Goal: Task Accomplishment & Management: Use online tool/utility

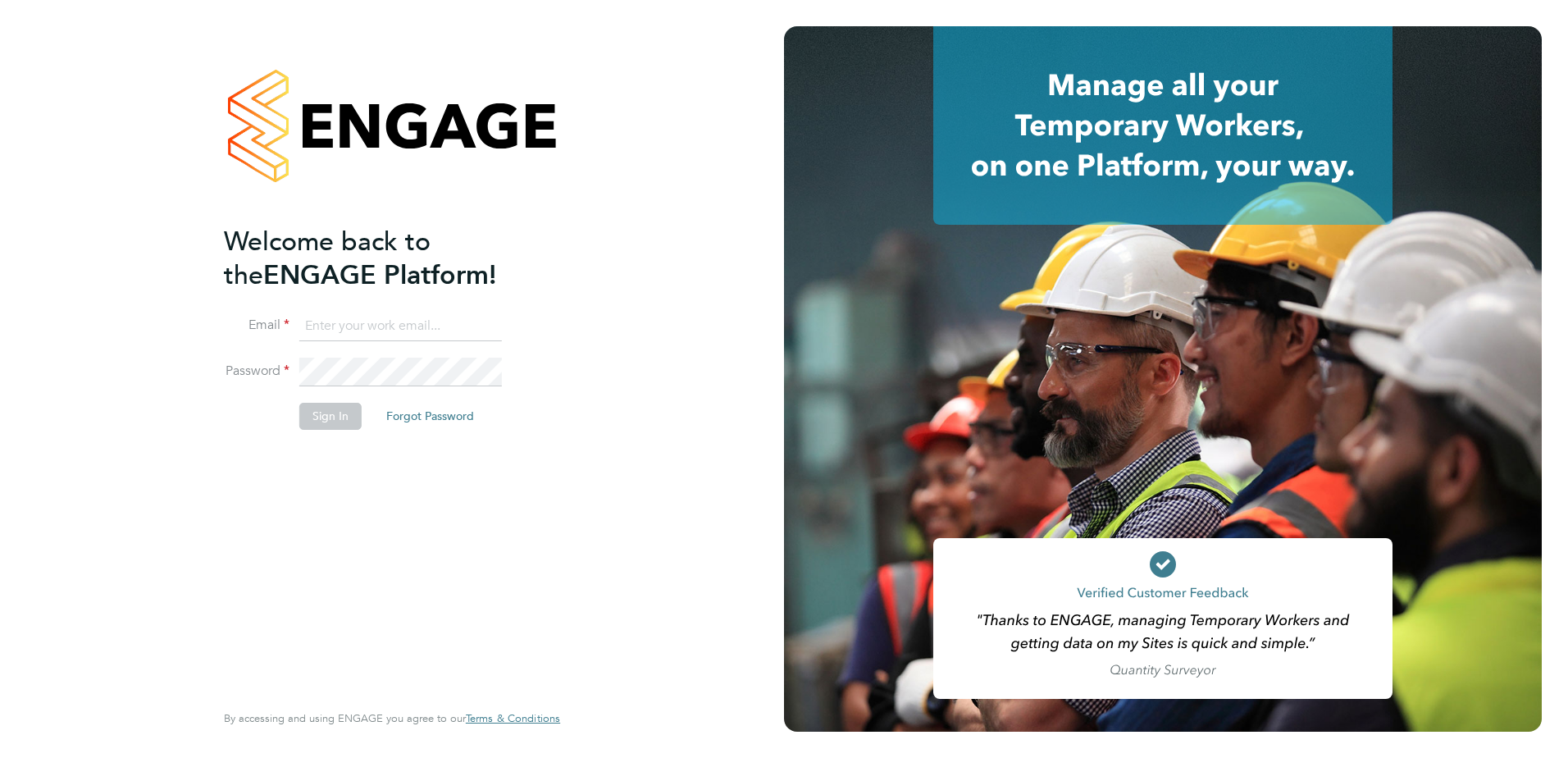
click at [335, 327] on input at bounding box center [401, 327] width 203 height 30
type input "samantha.bolshaw@vistry.co.uk"
click at [256, 362] on li "Password" at bounding box center [384, 380] width 320 height 46
click at [340, 420] on button "Sign In" at bounding box center [331, 415] width 63 height 26
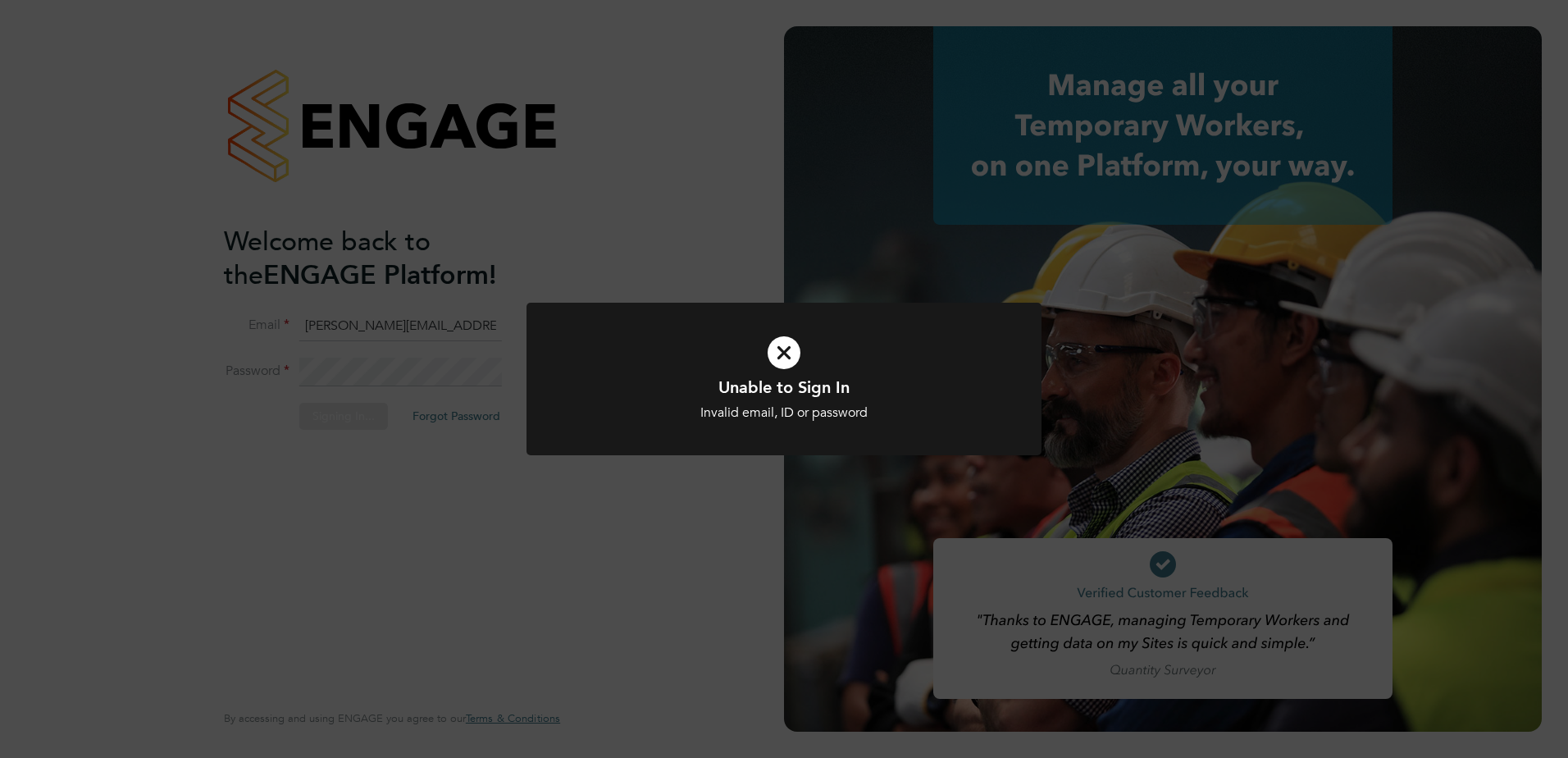
click at [368, 353] on div "Unable to Sign In Invalid email, ID or password Cancel Okay" at bounding box center [784, 379] width 1568 height 758
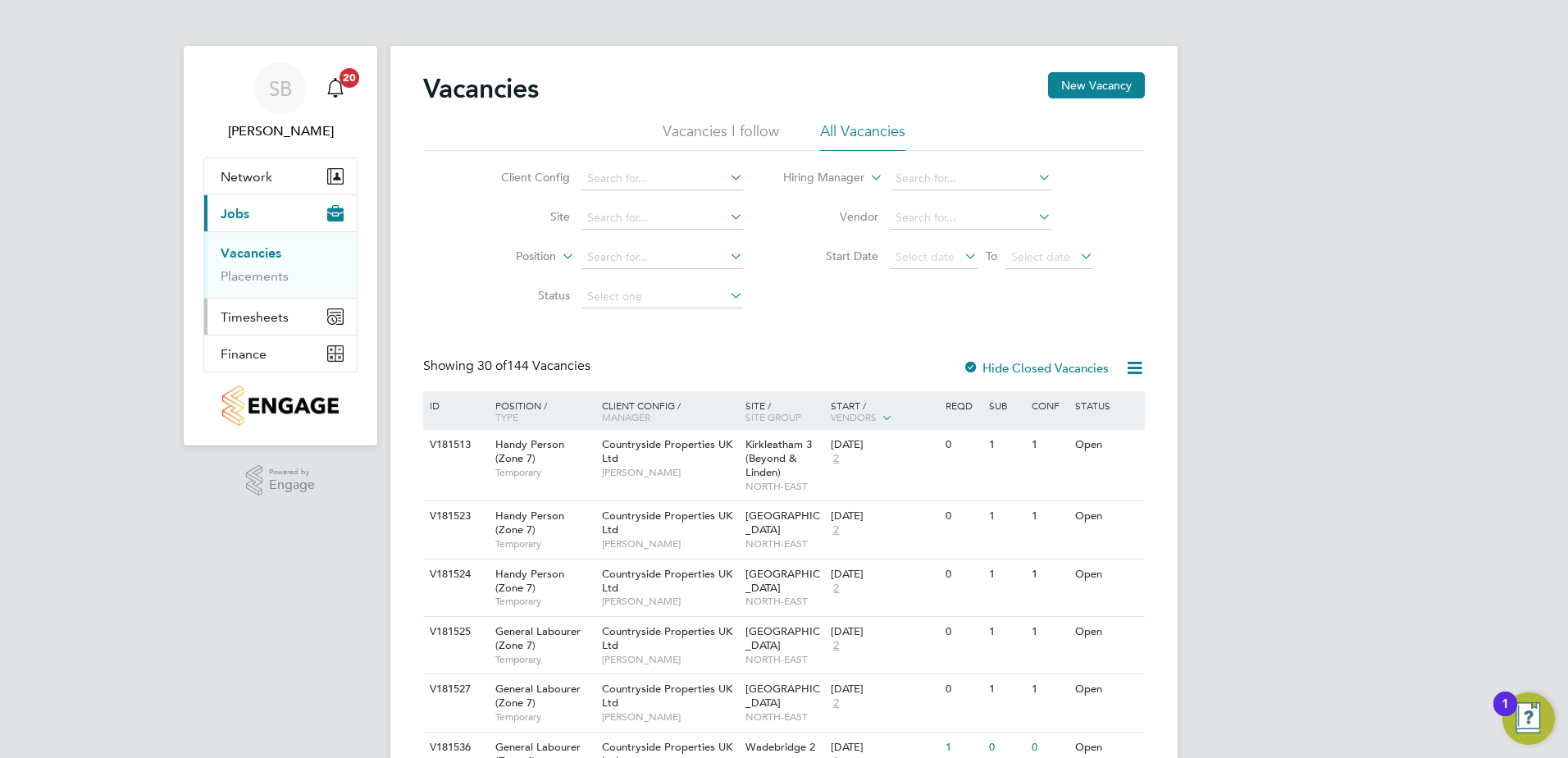
click at [247, 313] on span "Timesheets" at bounding box center [255, 317] width 68 height 15
click at [241, 169] on span "Network" at bounding box center [247, 176] width 52 height 15
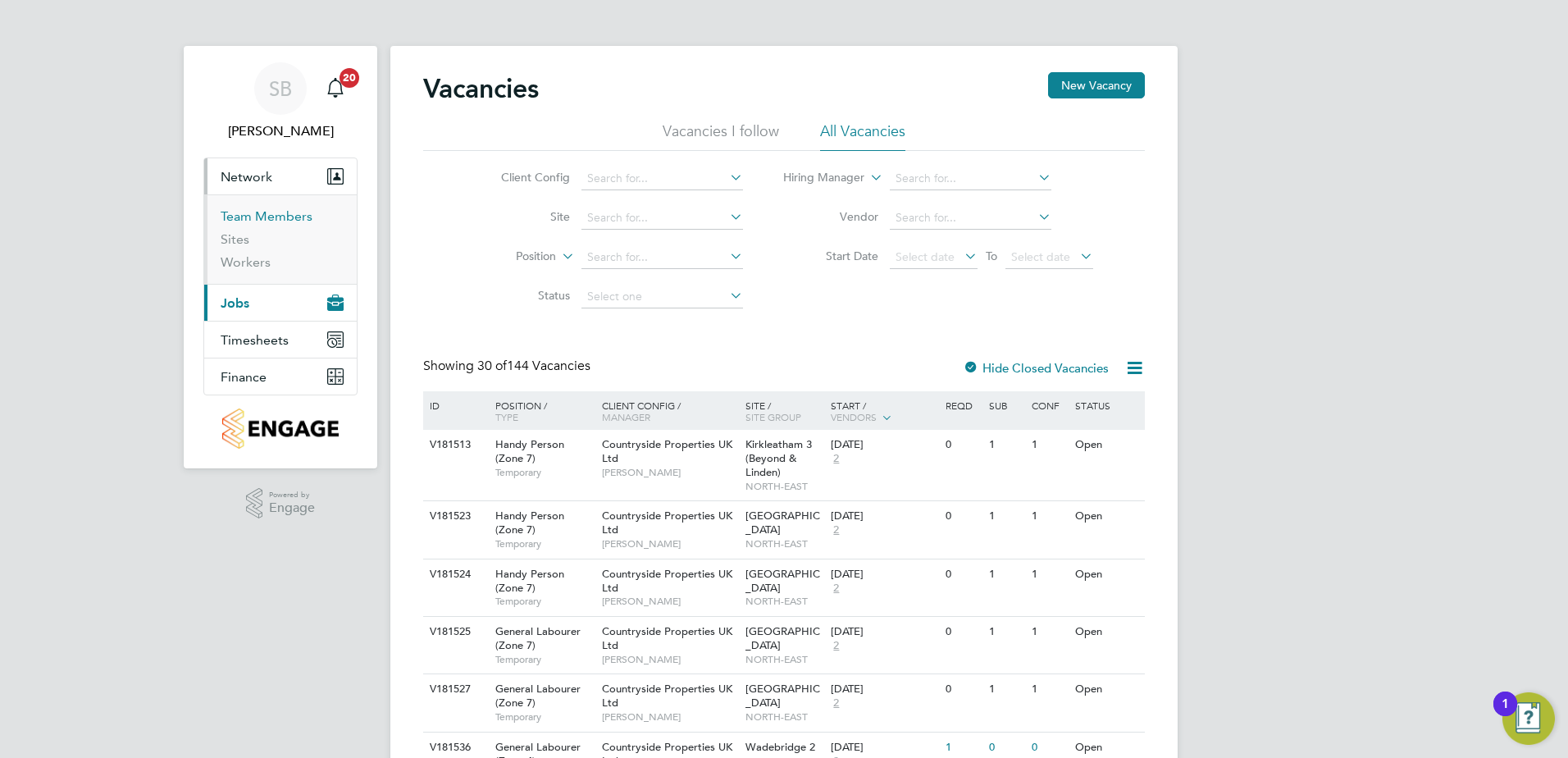
click at [242, 211] on link "Team Members" at bounding box center [266, 215] width 91 height 15
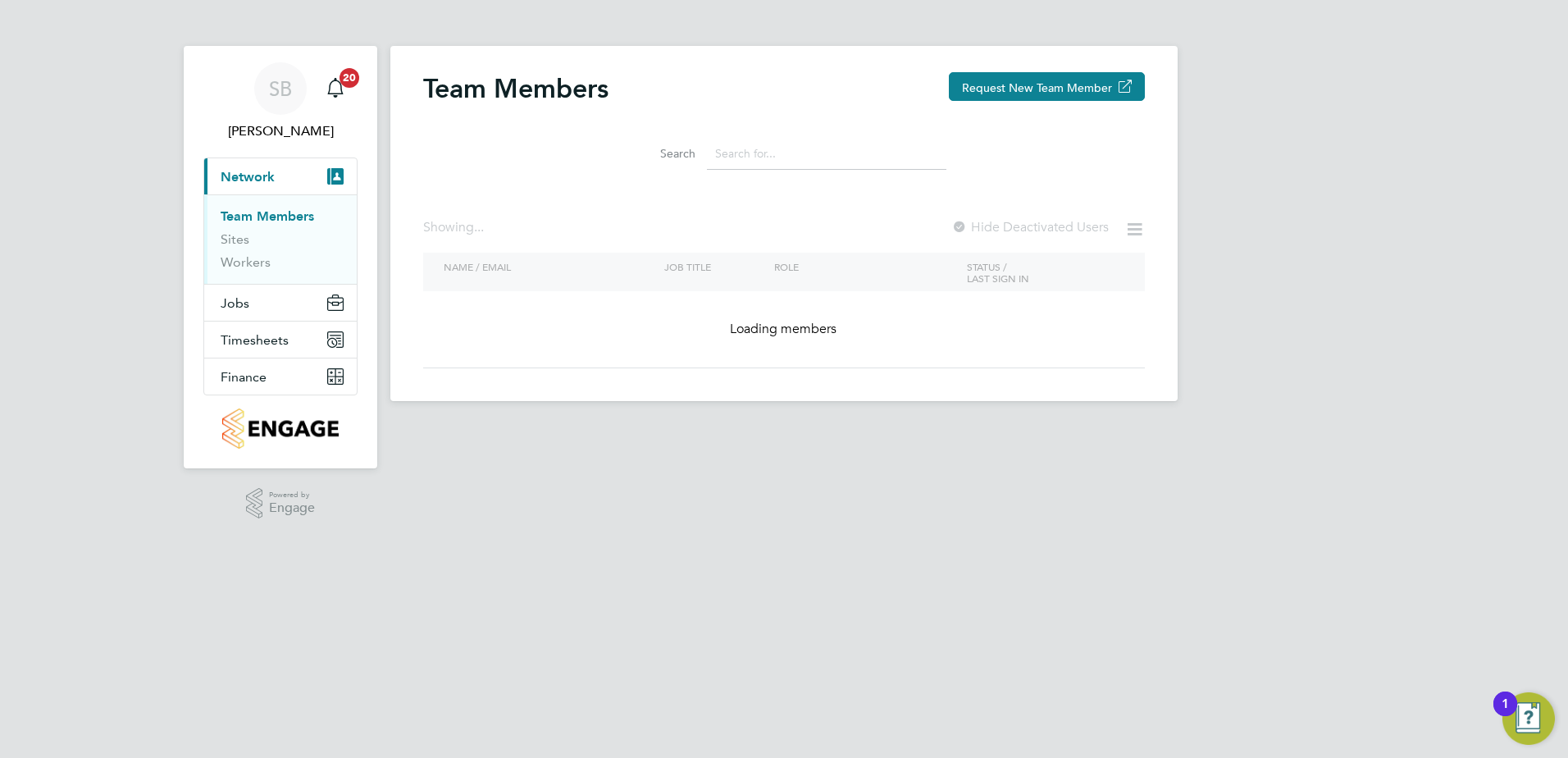
click at [740, 155] on input at bounding box center [826, 154] width 239 height 32
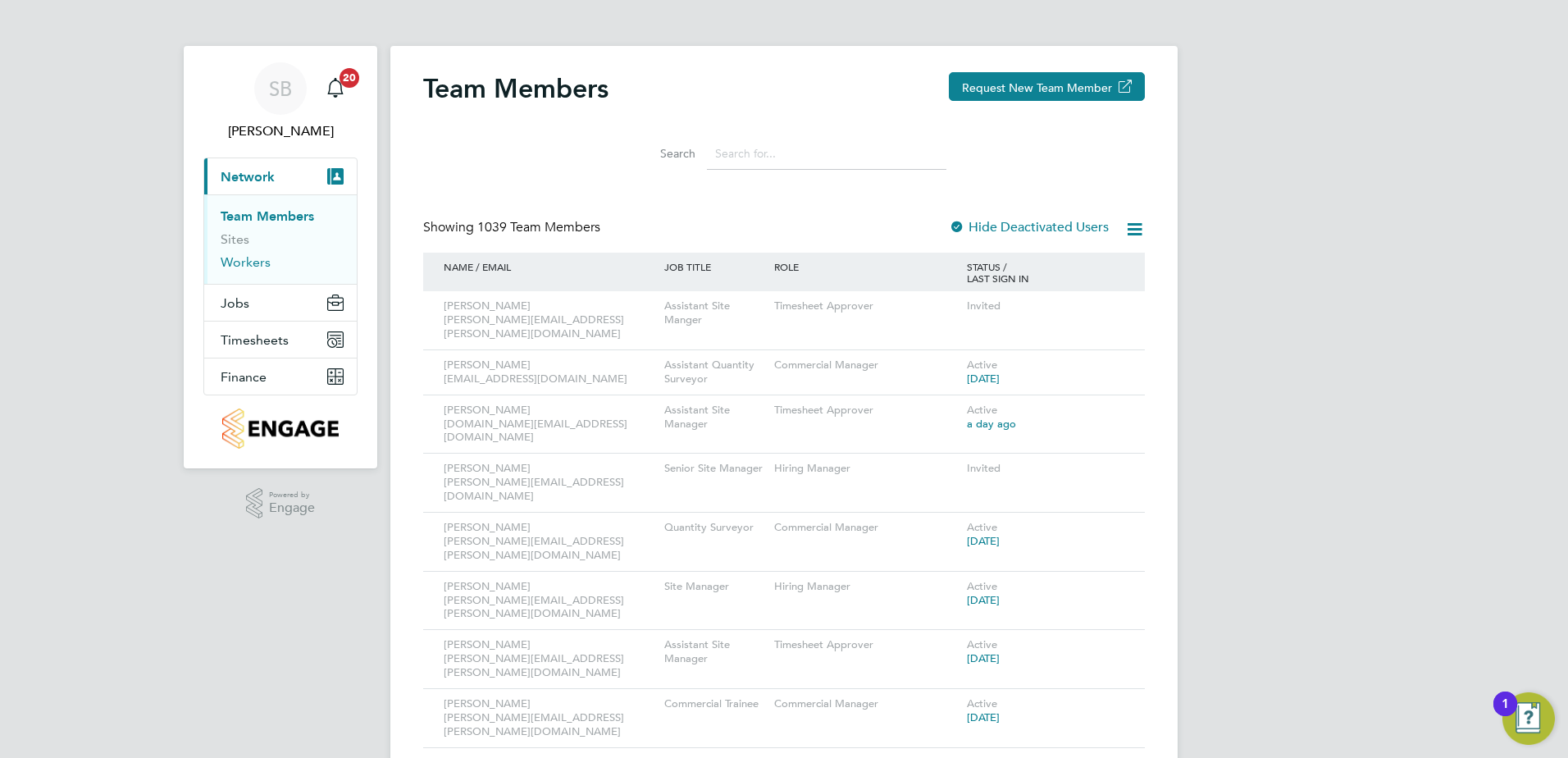
click at [235, 262] on link "Workers" at bounding box center [246, 262] width 50 height 15
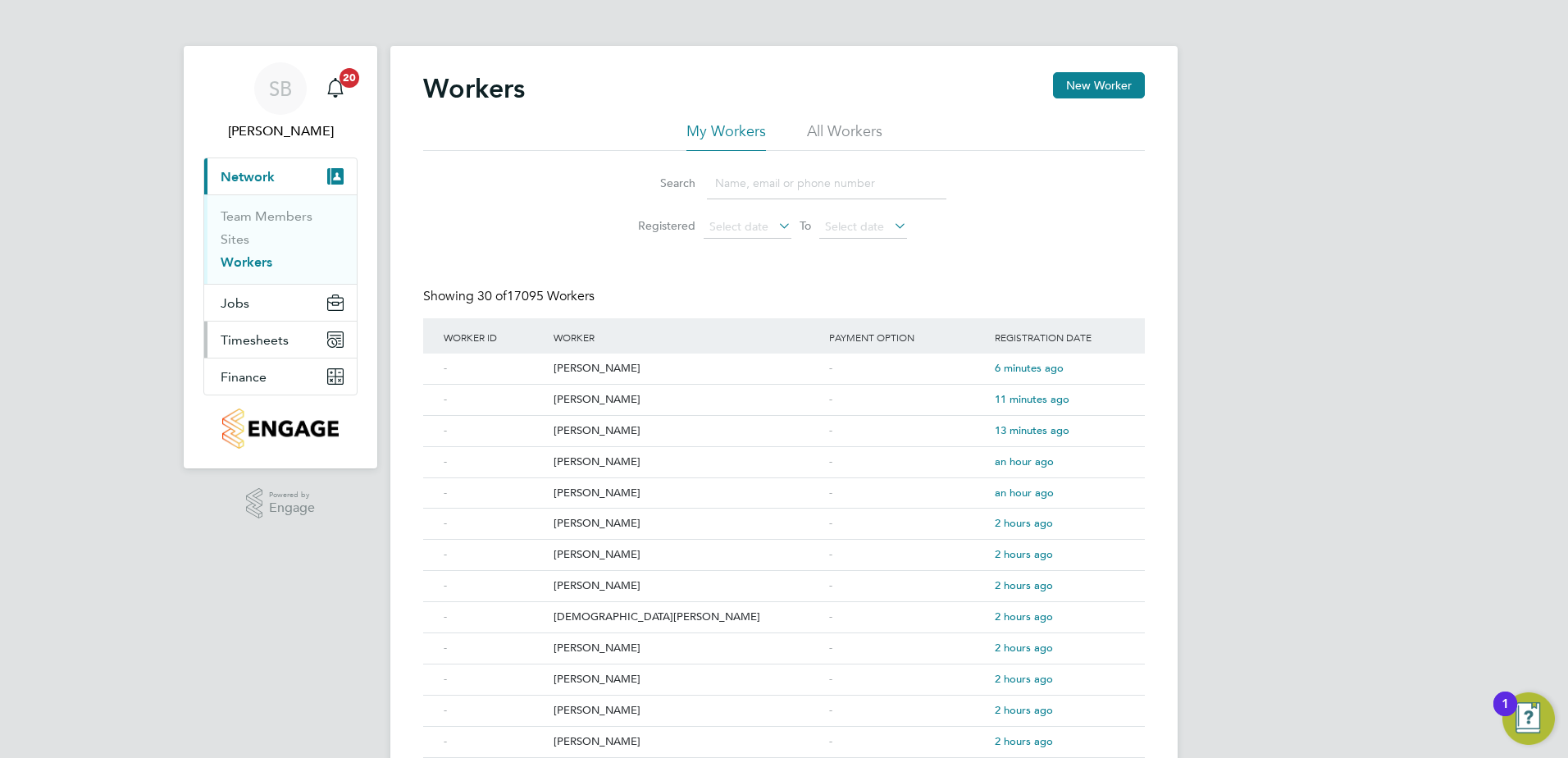
click at [233, 331] on button "Timesheets" at bounding box center [281, 340] width 152 height 36
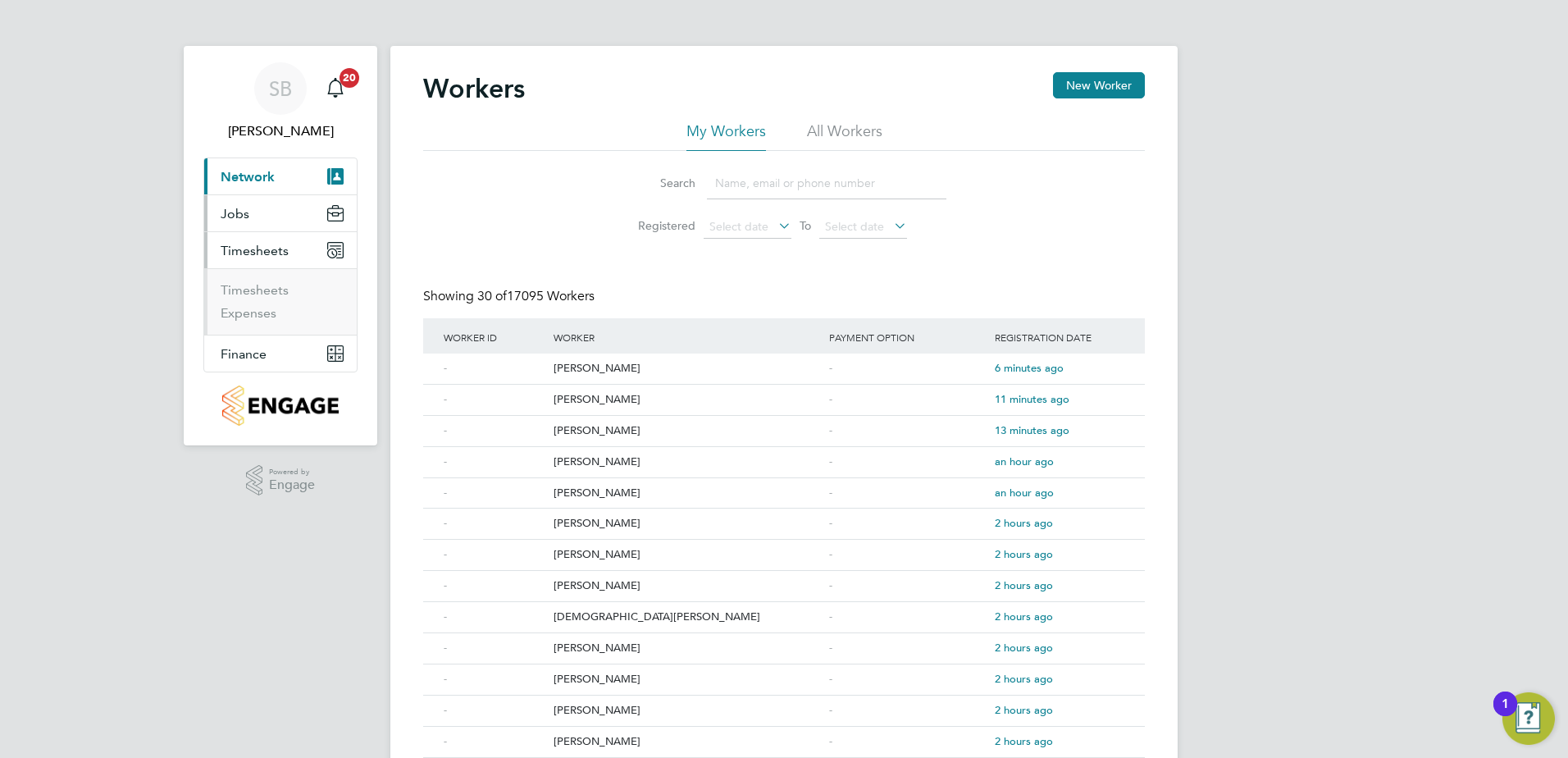
click at [227, 213] on span "Jobs" at bounding box center [235, 213] width 29 height 15
click at [233, 274] on link "Placements" at bounding box center [255, 275] width 68 height 15
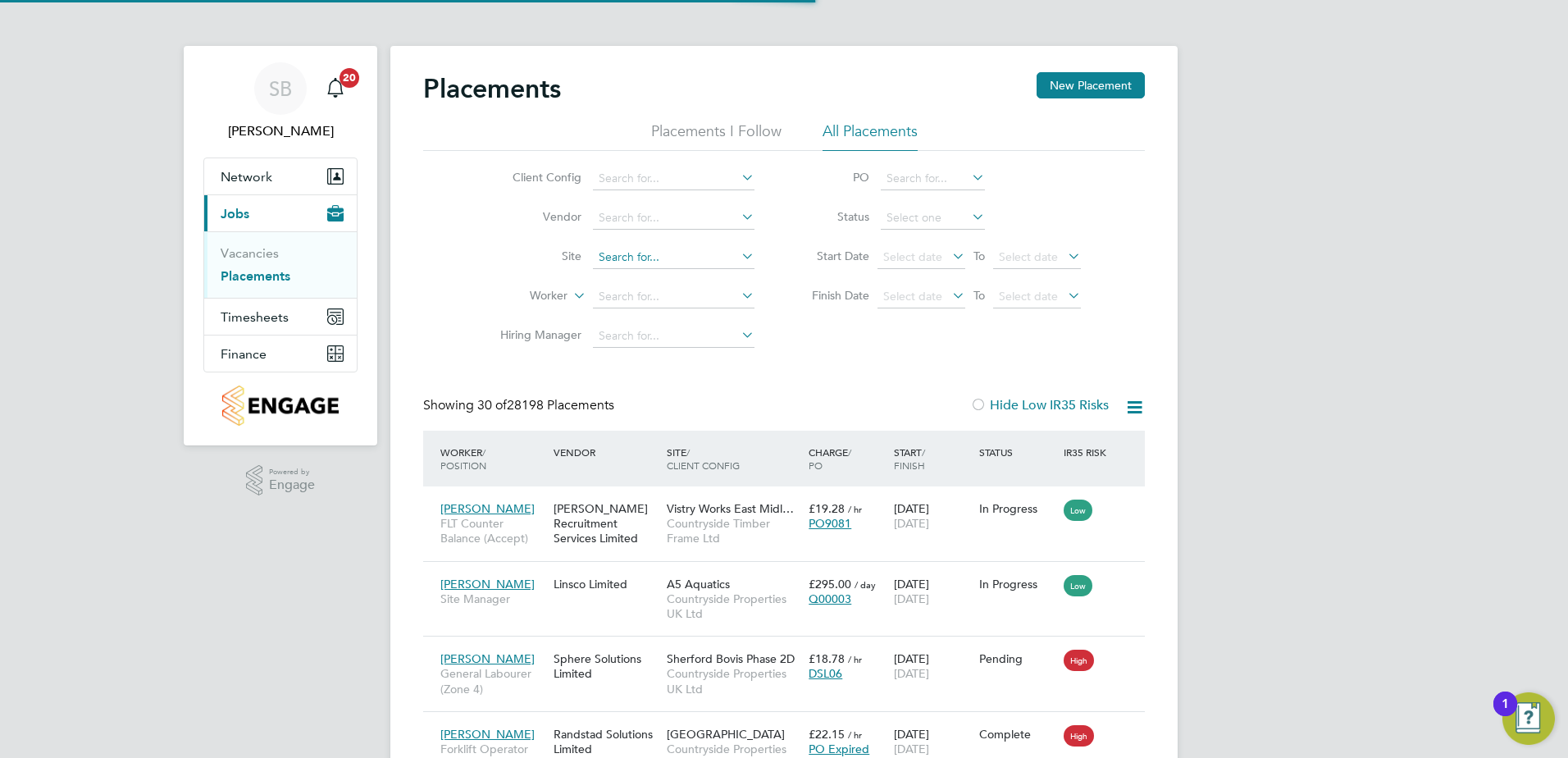
click at [598, 260] on input at bounding box center [673, 257] width 161 height 23
click at [669, 273] on li "Sandymoor Hatters Chase, Bovis" at bounding box center [689, 280] width 196 height 22
type input "Sandymoor Hatters Chase, Bovis"
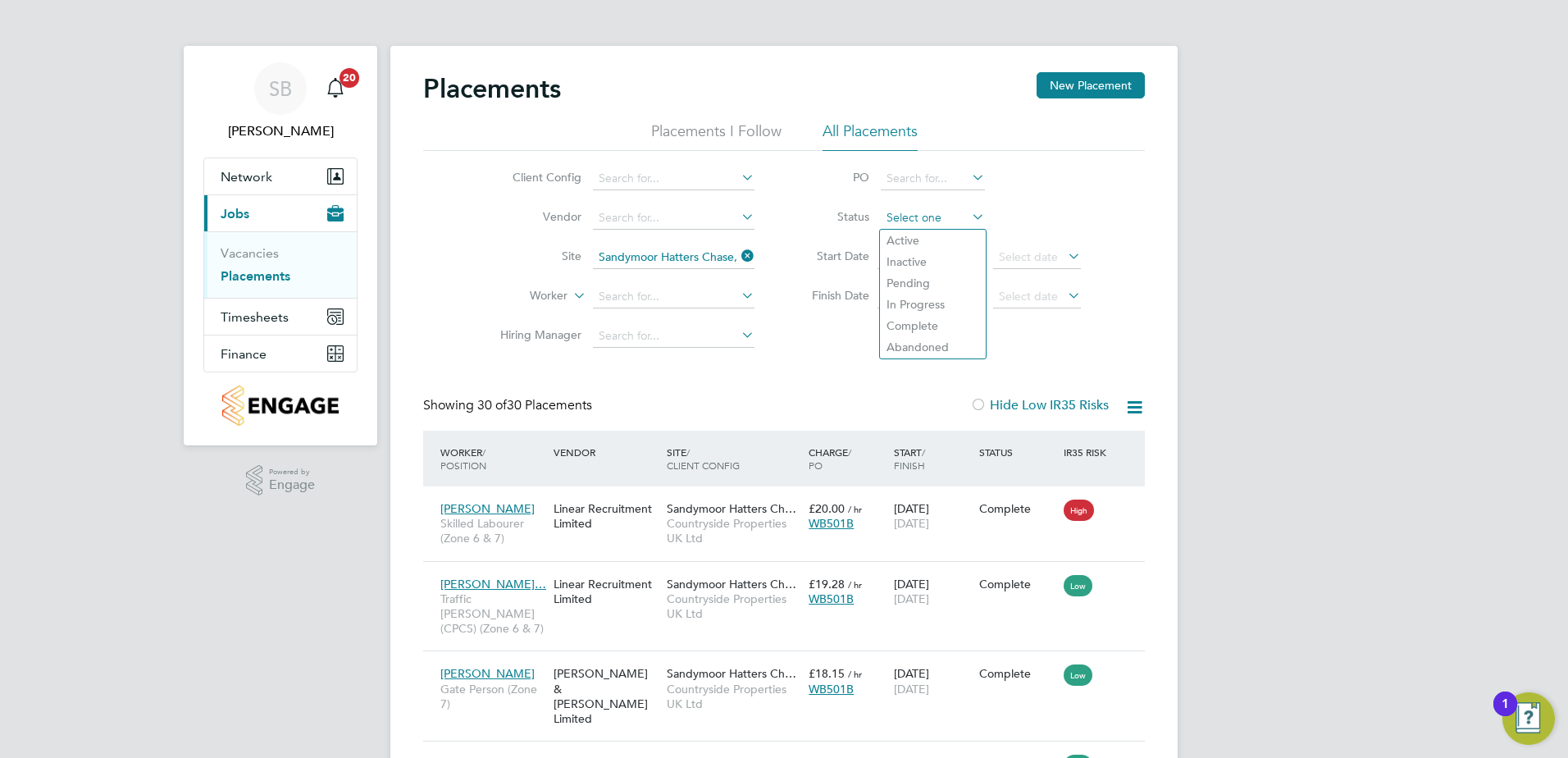
click at [931, 216] on input at bounding box center [932, 218] width 104 height 23
click at [901, 238] on li "Active" at bounding box center [932, 240] width 106 height 22
type input "Active"
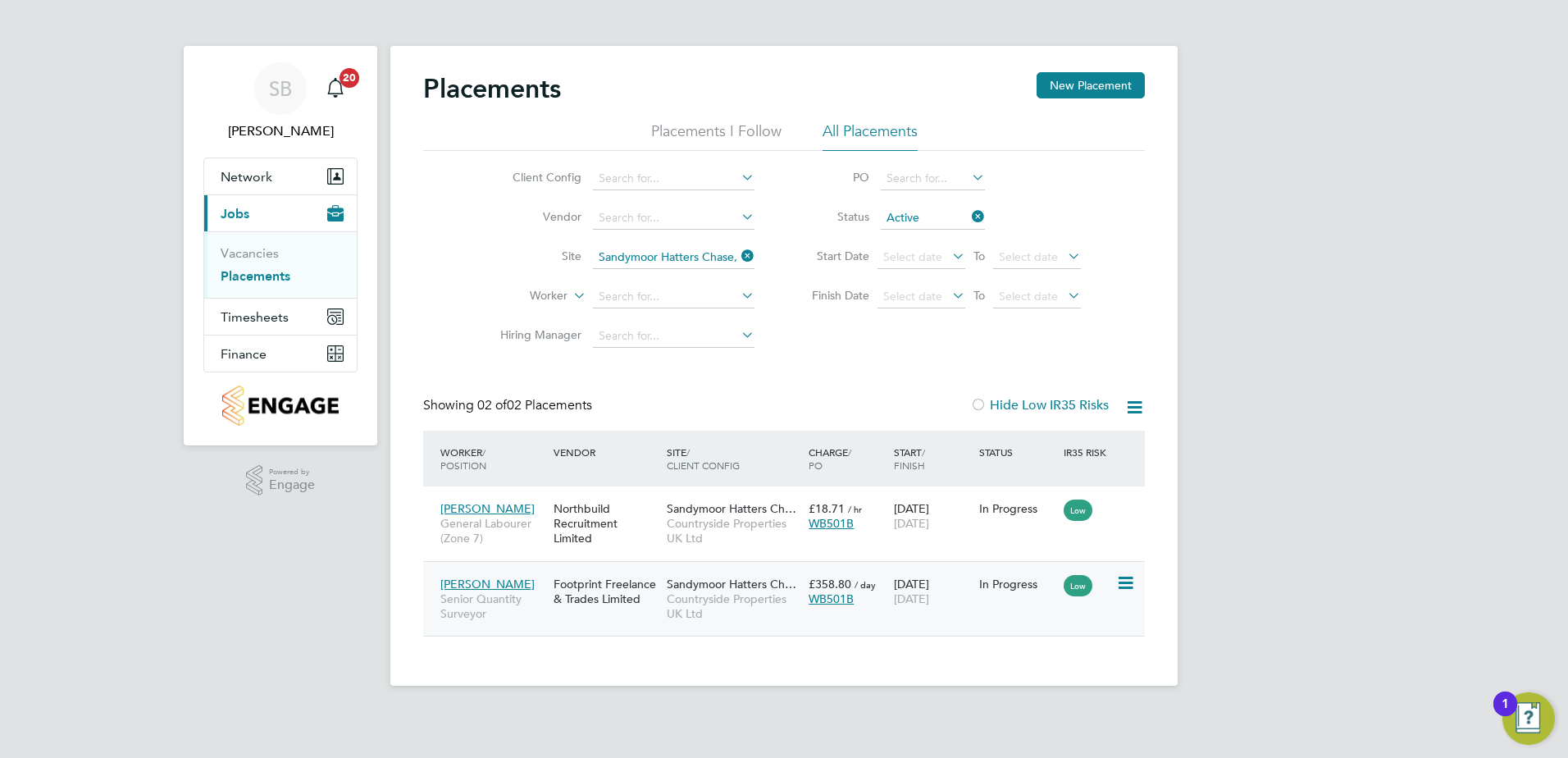
click at [644, 581] on div "Footprint Freelance & Trades Limited" at bounding box center [606, 591] width 113 height 46
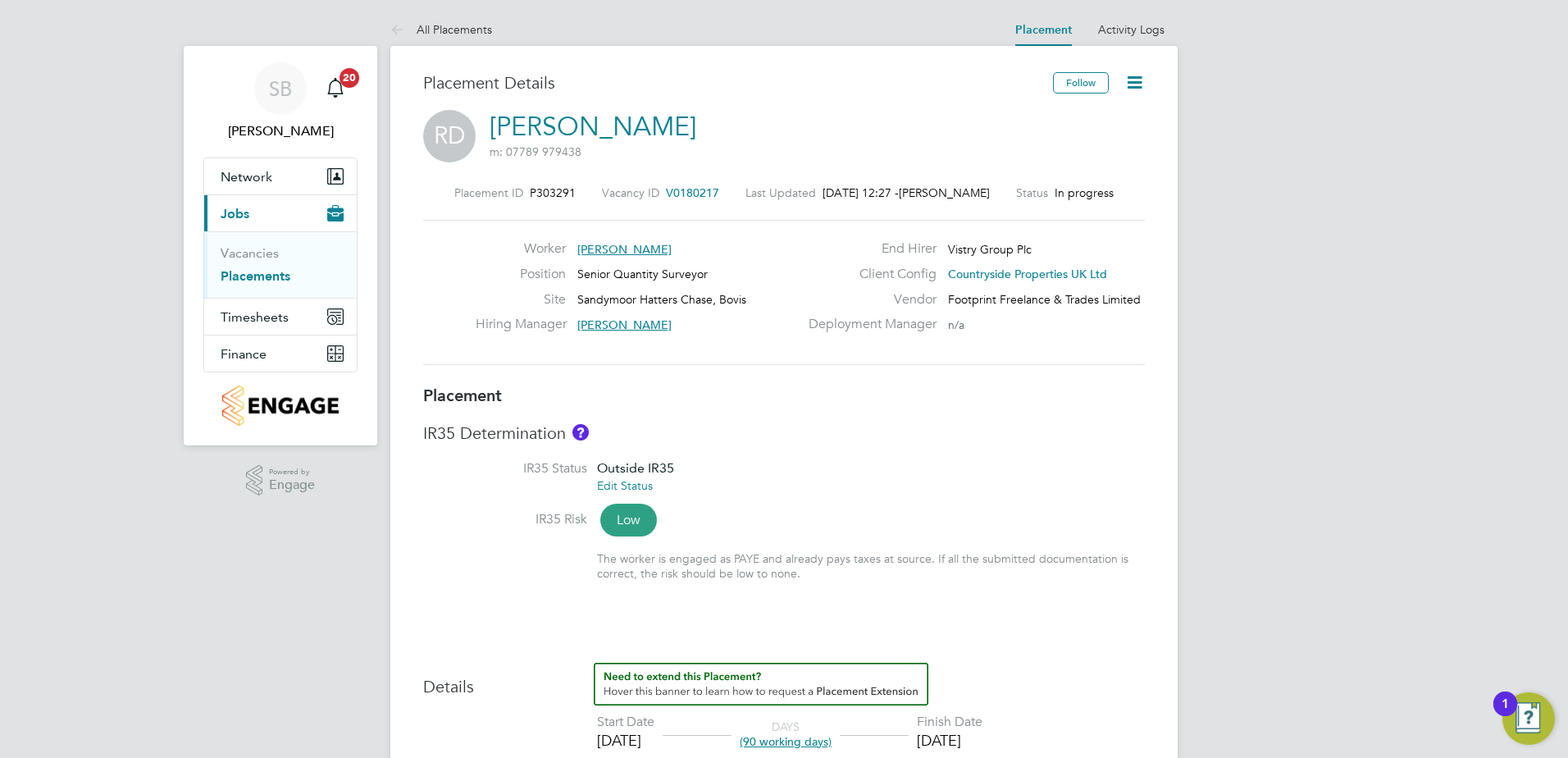
click at [1137, 88] on icon at bounding box center [1134, 82] width 21 height 21
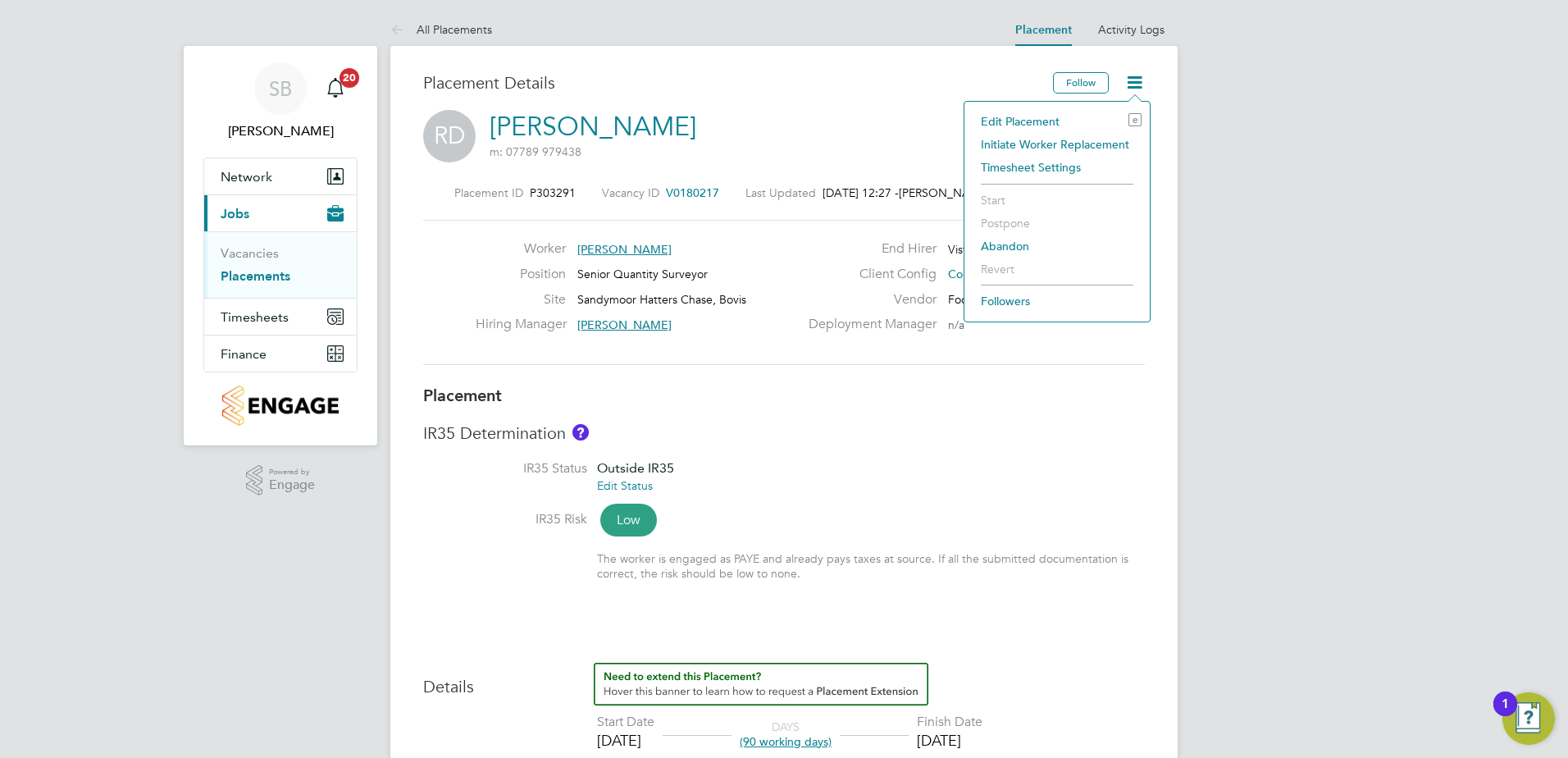
click at [1002, 115] on li "Edit Placement e" at bounding box center [1057, 122] width 169 height 23
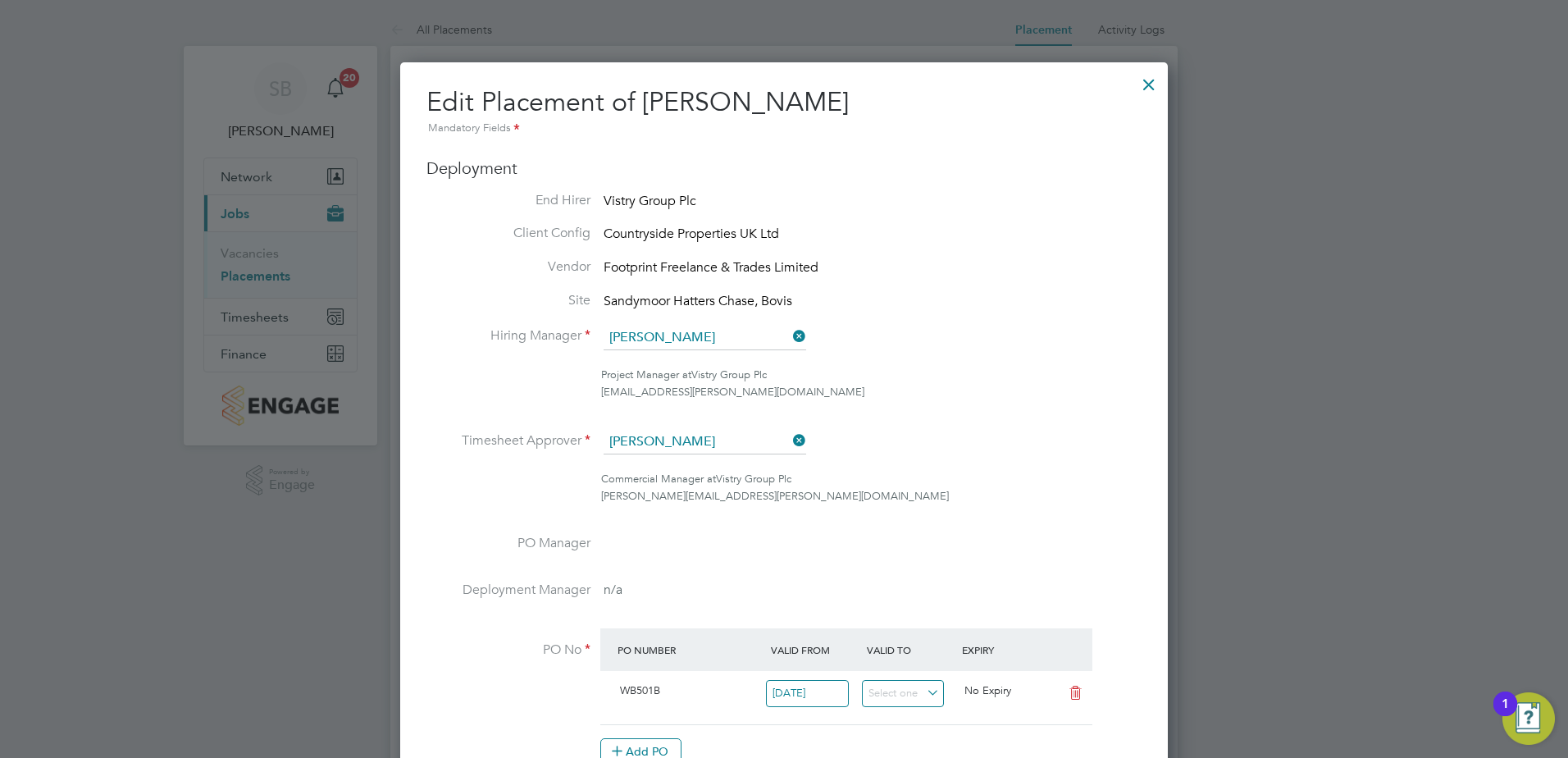
click at [1143, 88] on div at bounding box center [1148, 80] width 30 height 30
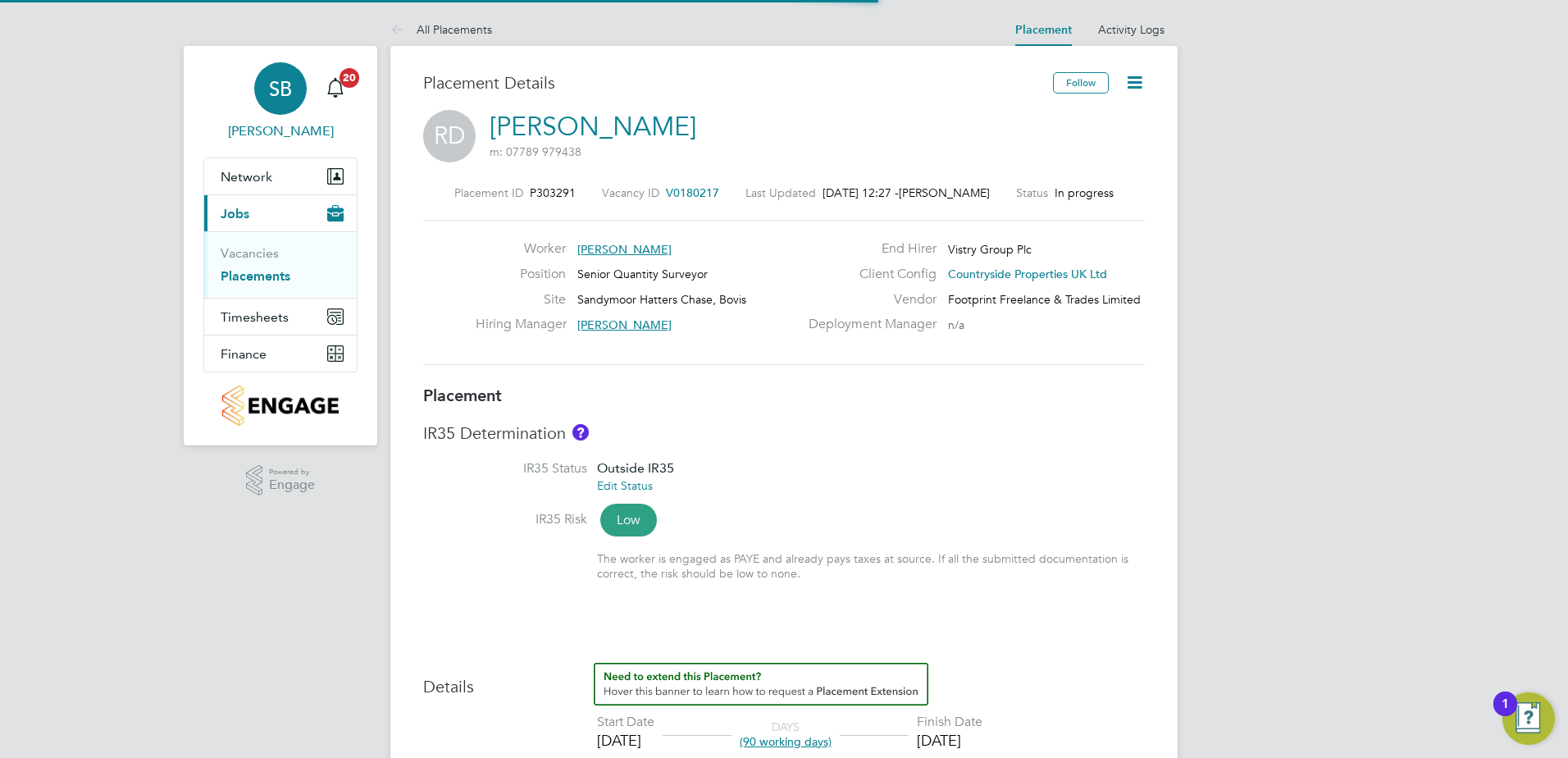
scroll to position [48, 115]
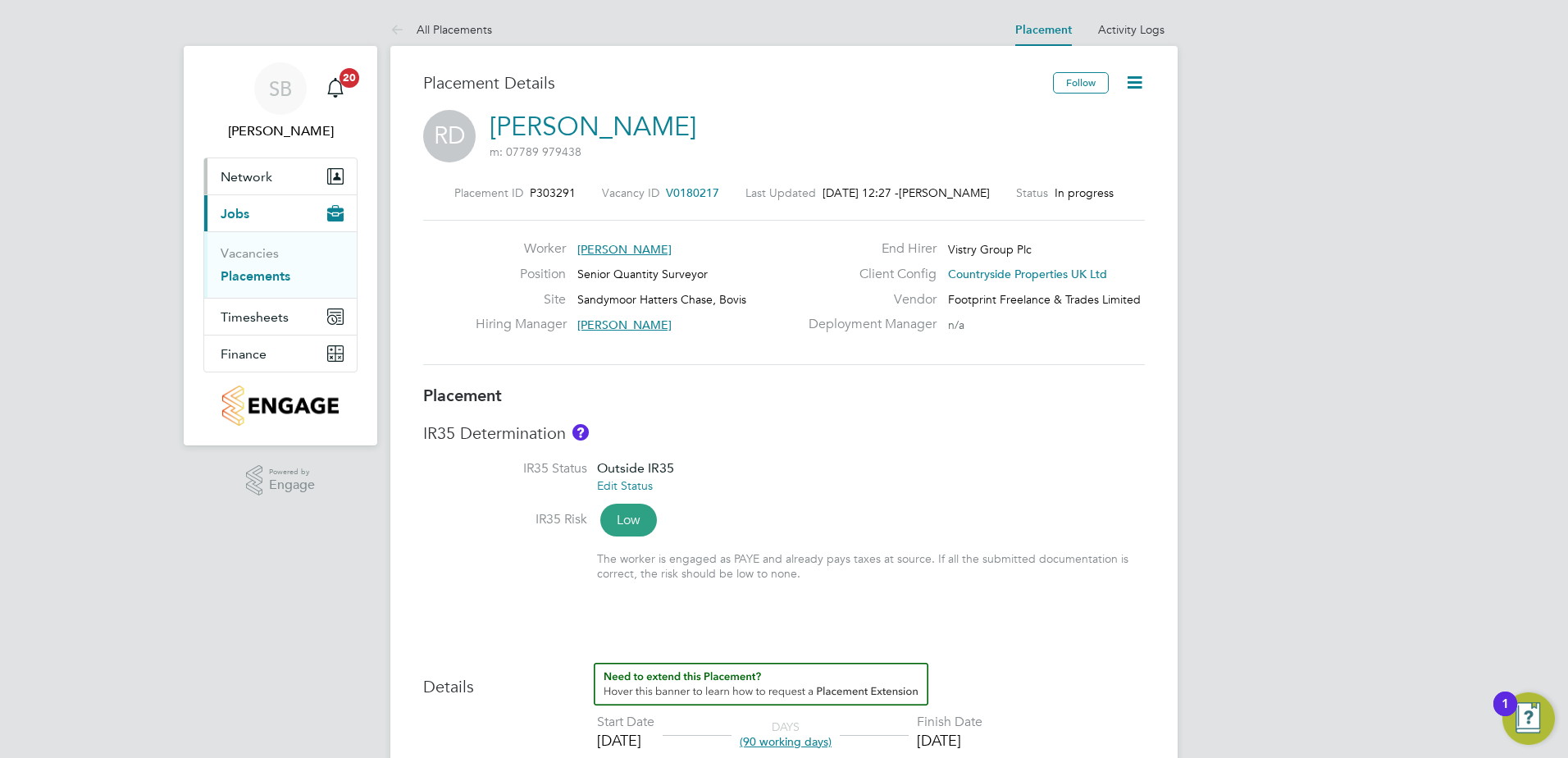
click at [247, 179] on span "Network" at bounding box center [247, 176] width 52 height 15
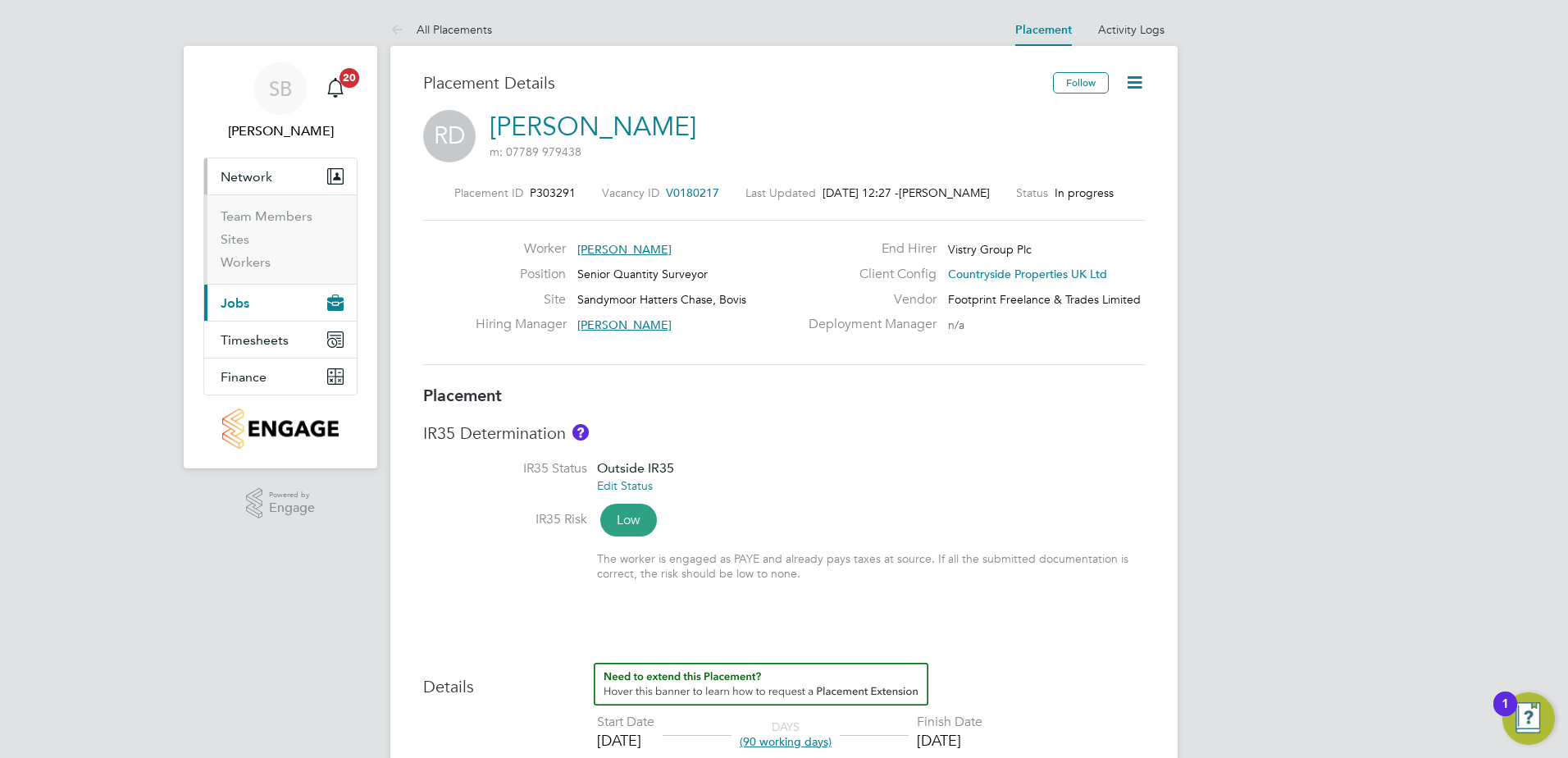
click at [257, 207] on ul "Team Members Sites Workers" at bounding box center [281, 240] width 152 height 90
click at [257, 213] on link "Team Members" at bounding box center [266, 215] width 91 height 15
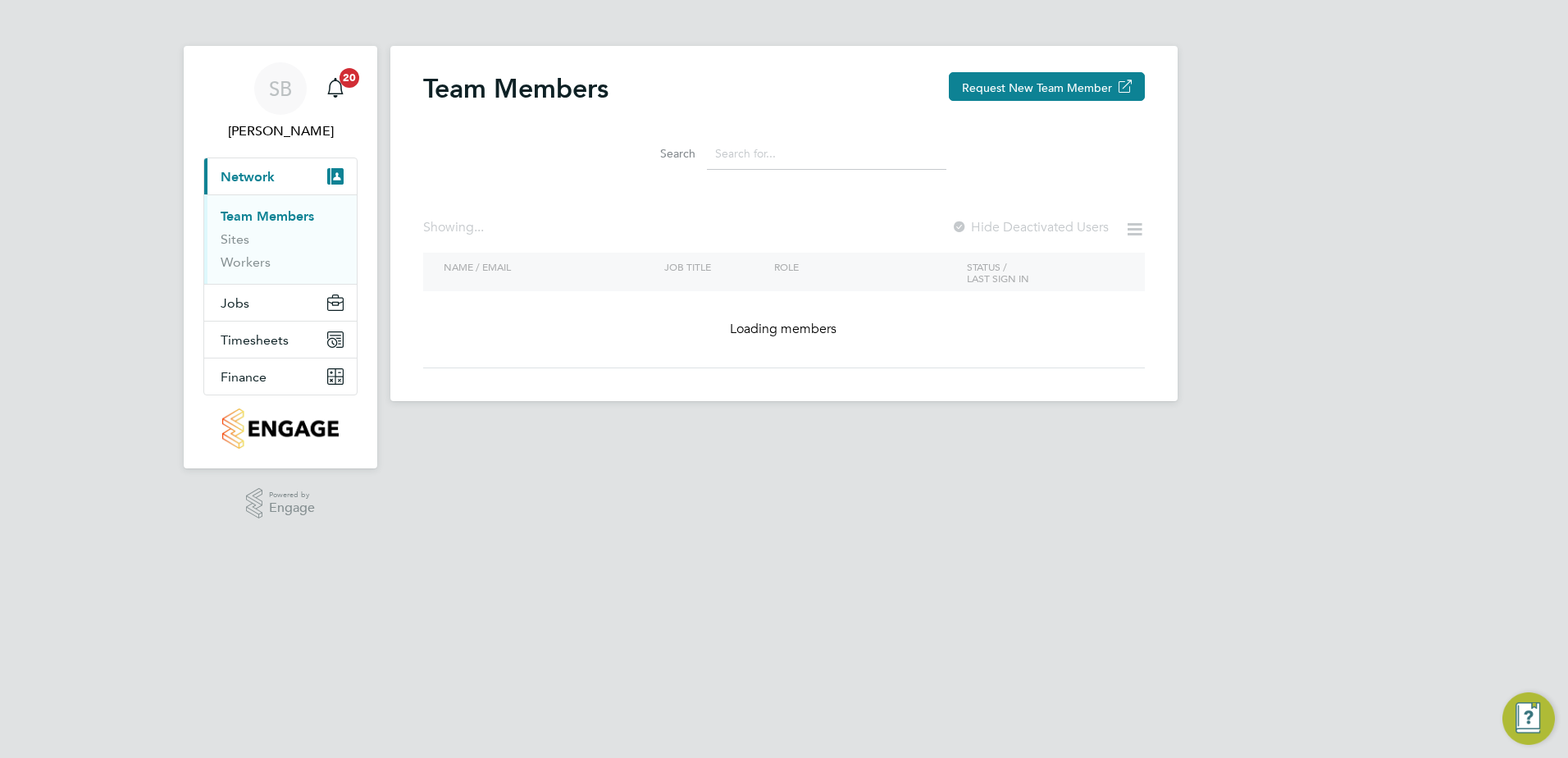
click at [730, 159] on input at bounding box center [826, 154] width 239 height 32
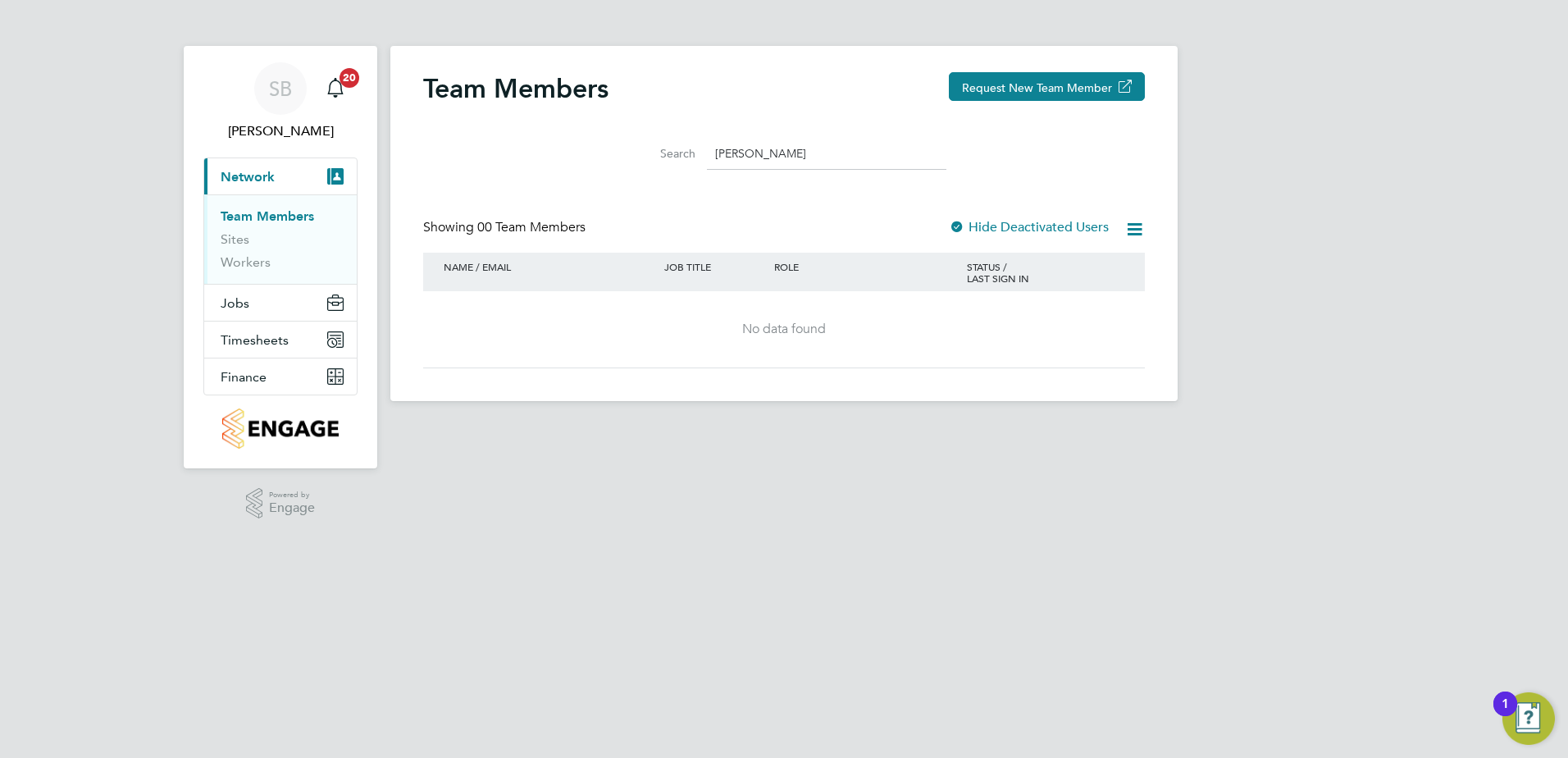
click at [1139, 228] on icon at bounding box center [1134, 229] width 21 height 21
click at [963, 225] on div at bounding box center [957, 228] width 16 height 16
click at [793, 153] on input "dave dobson" at bounding box center [826, 154] width 239 height 32
click at [706, 144] on input "dave dobson" at bounding box center [826, 154] width 239 height 32
type input "n"
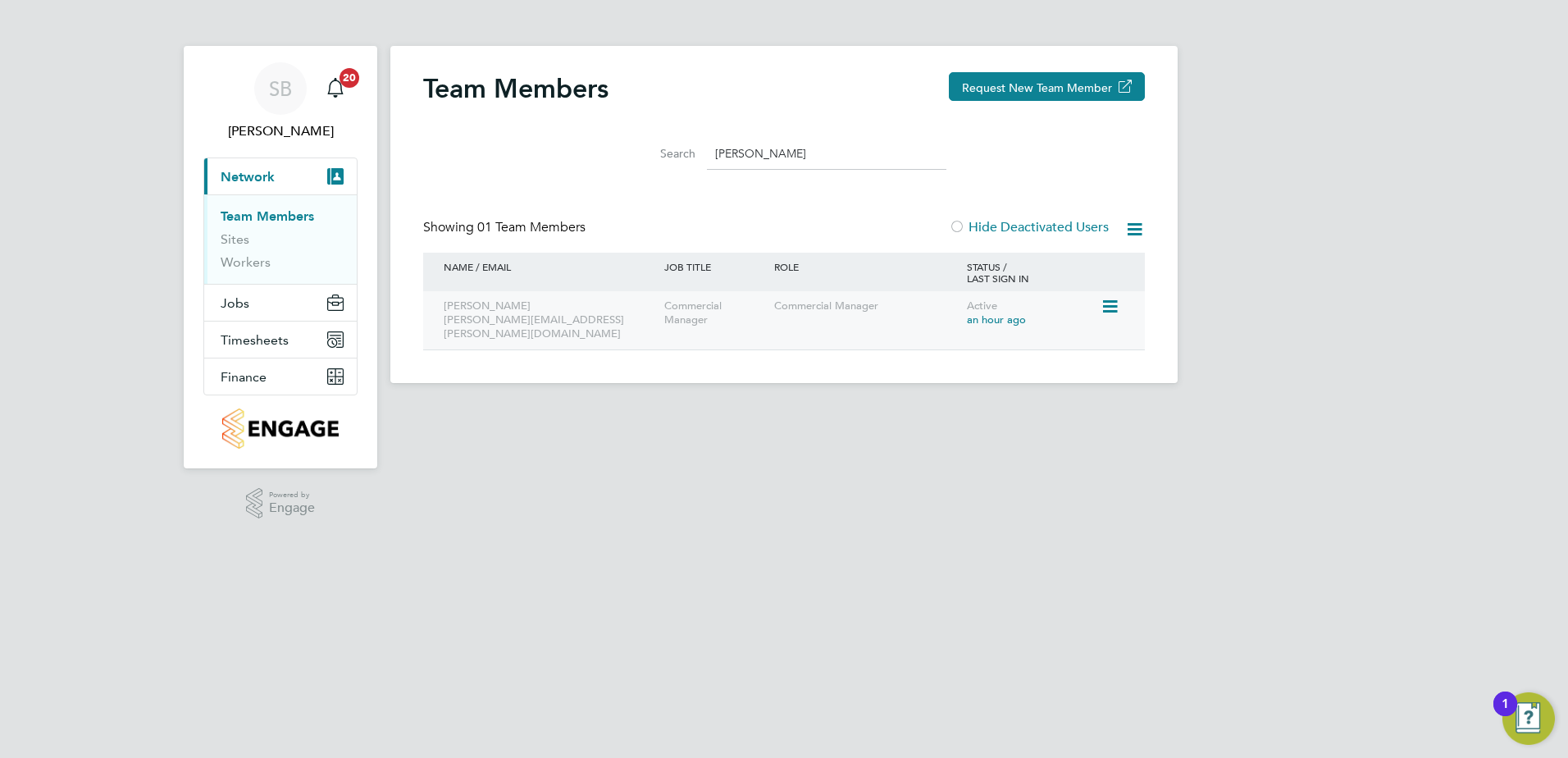
type input "dobson"
click at [783, 320] on div "Commercial Manager" at bounding box center [866, 307] width 193 height 30
click at [539, 308] on div "David Dobson david.dobson@vistry.co.uk" at bounding box center [550, 320] width 221 height 58
click at [256, 344] on span "Timesheets" at bounding box center [255, 339] width 68 height 15
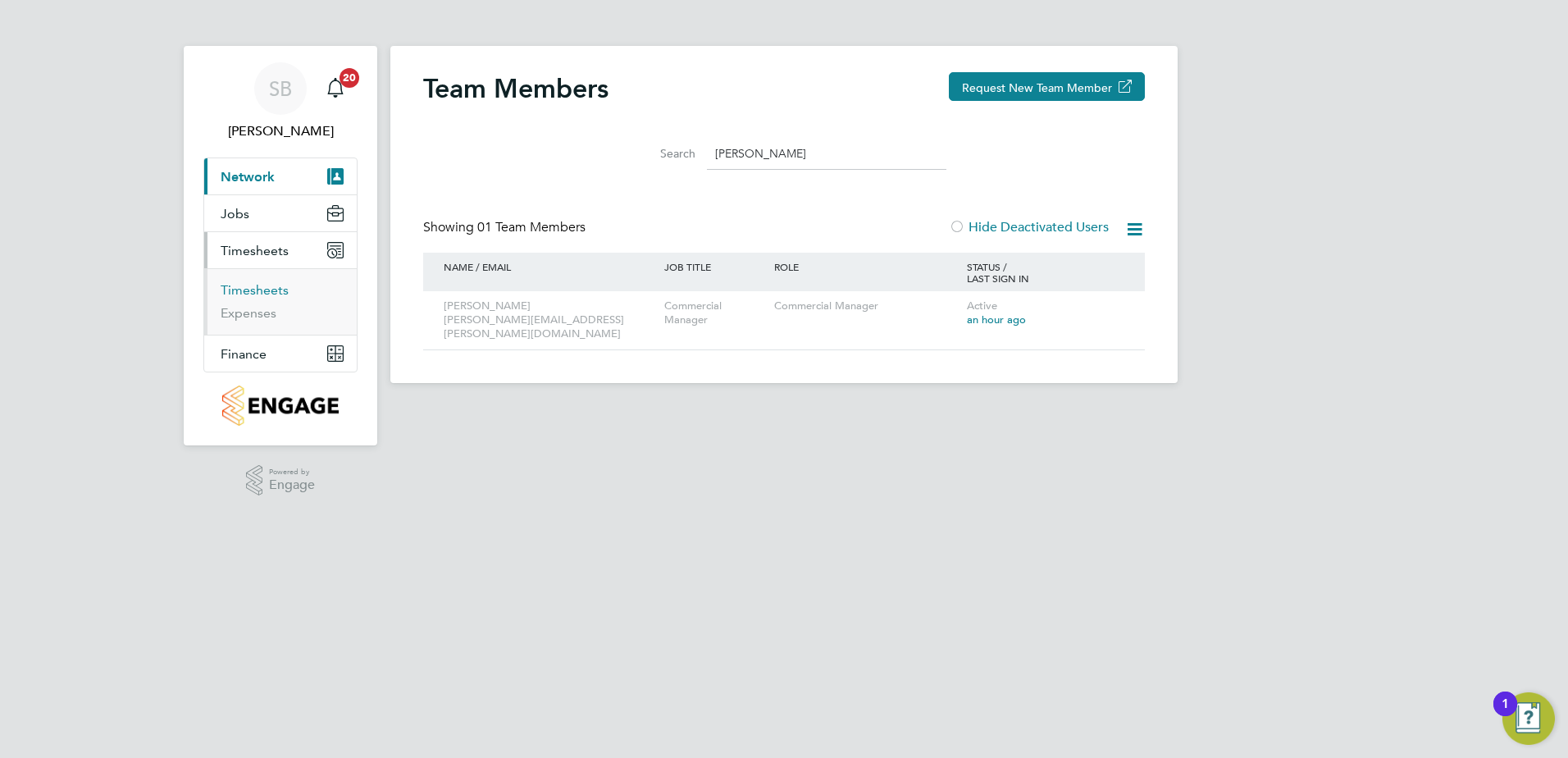
click at [245, 292] on link "Timesheets" at bounding box center [255, 290] width 68 height 15
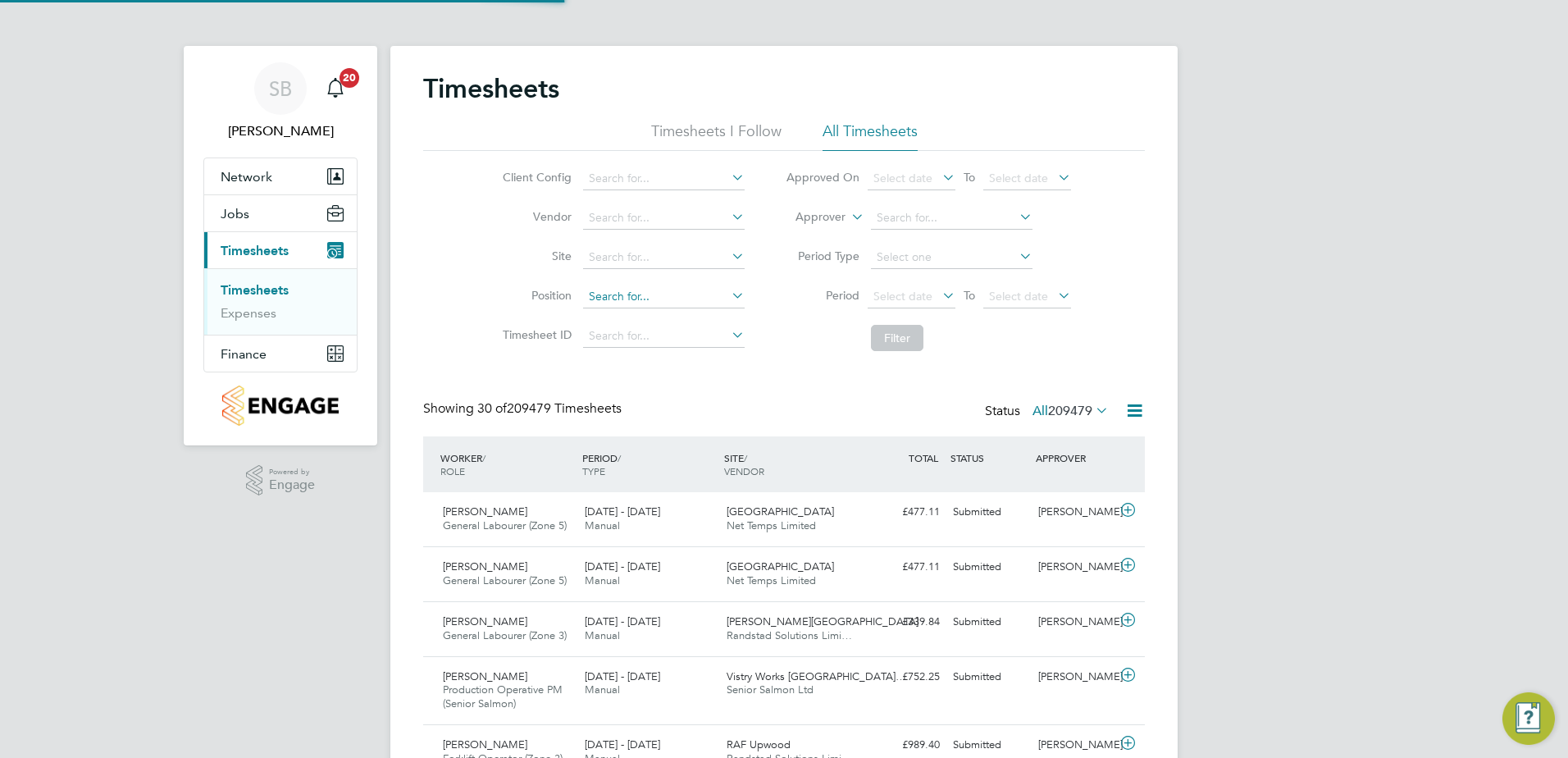
scroll to position [42, 143]
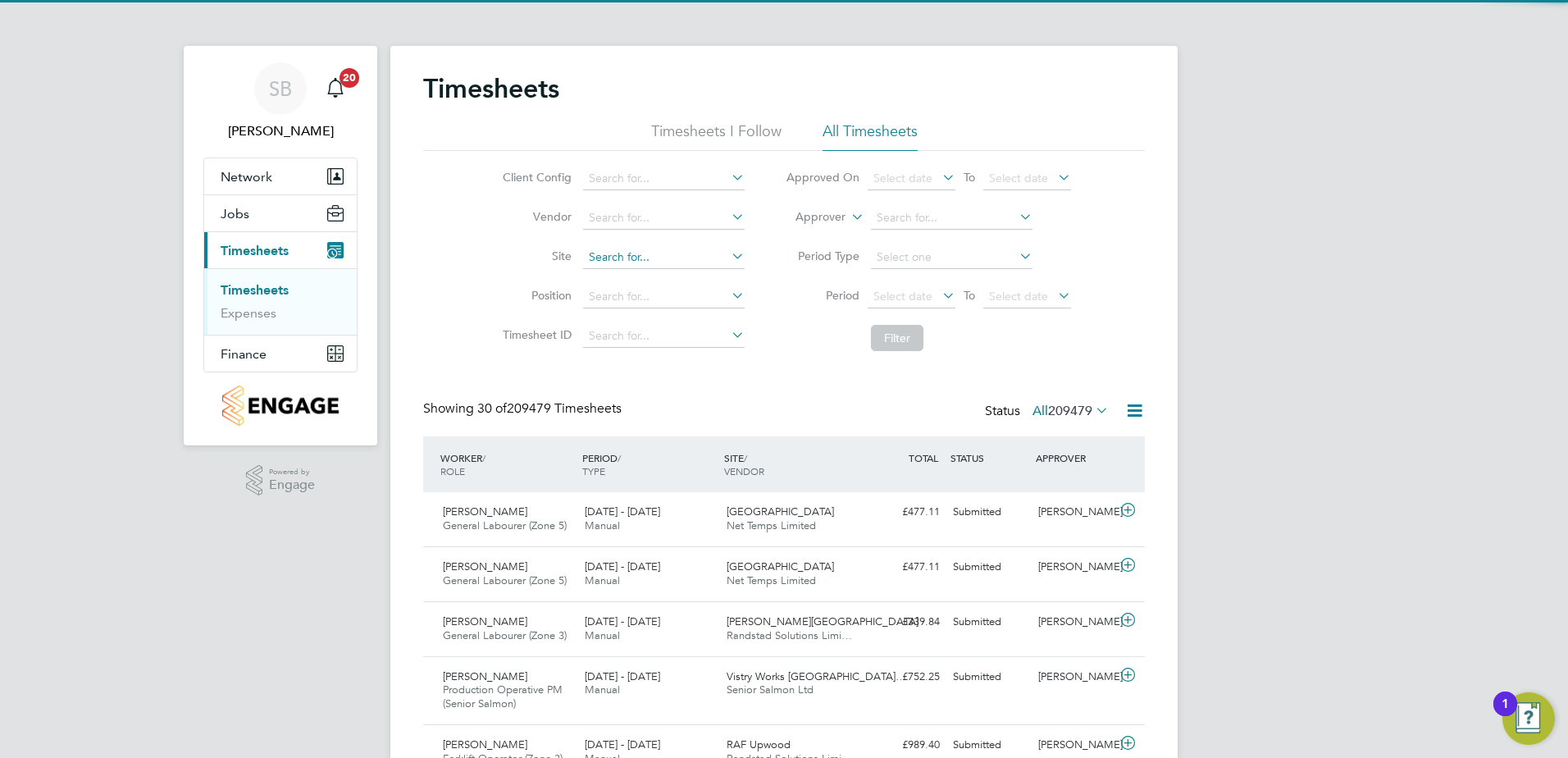
click at [619, 257] on input at bounding box center [663, 257] width 161 height 23
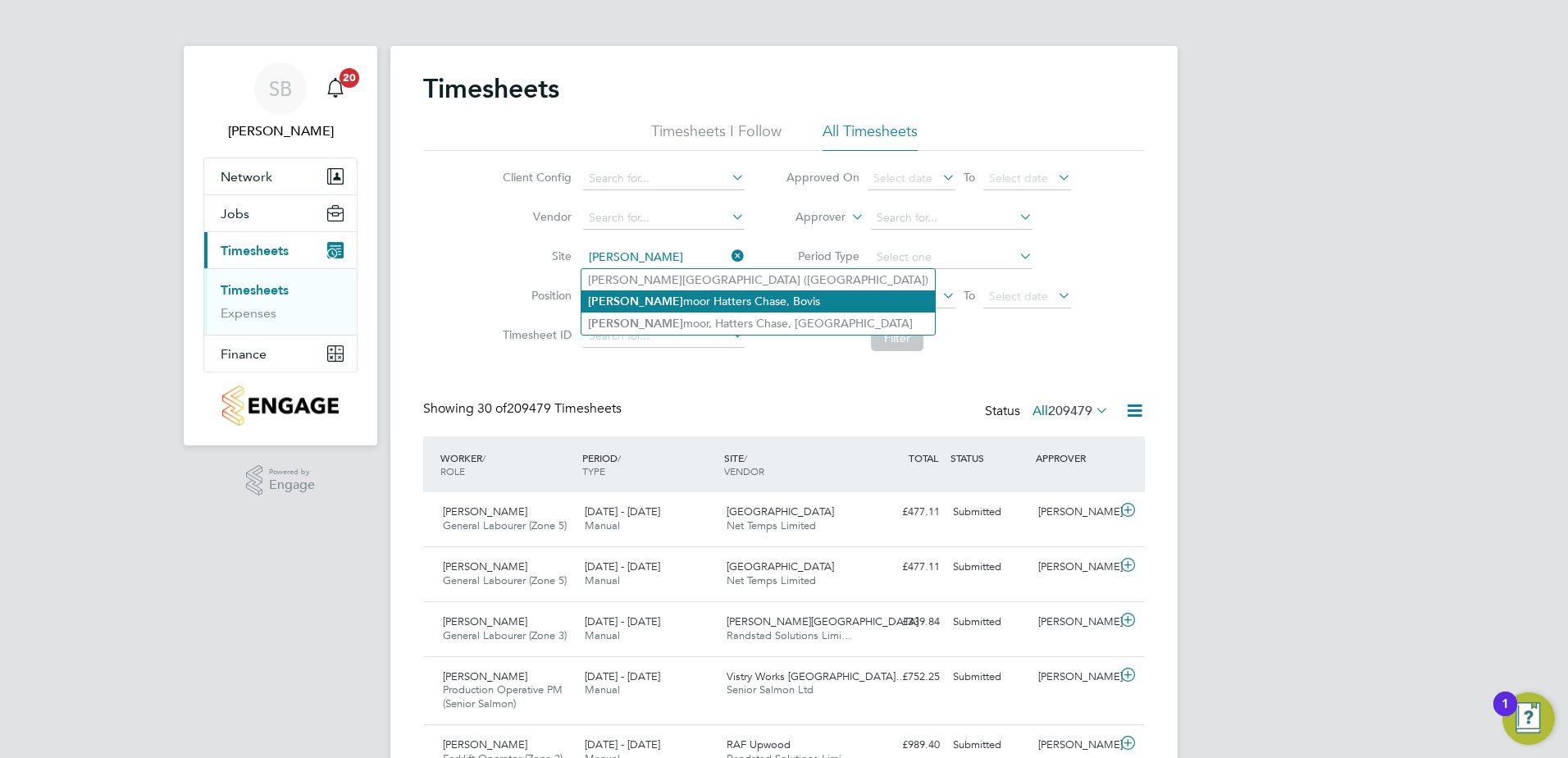
click at [626, 295] on li "Sandy moor Hatters Chase, Bovis" at bounding box center [758, 301] width 353 height 22
type input "Sandymoor Hatters Chase, Bovis"
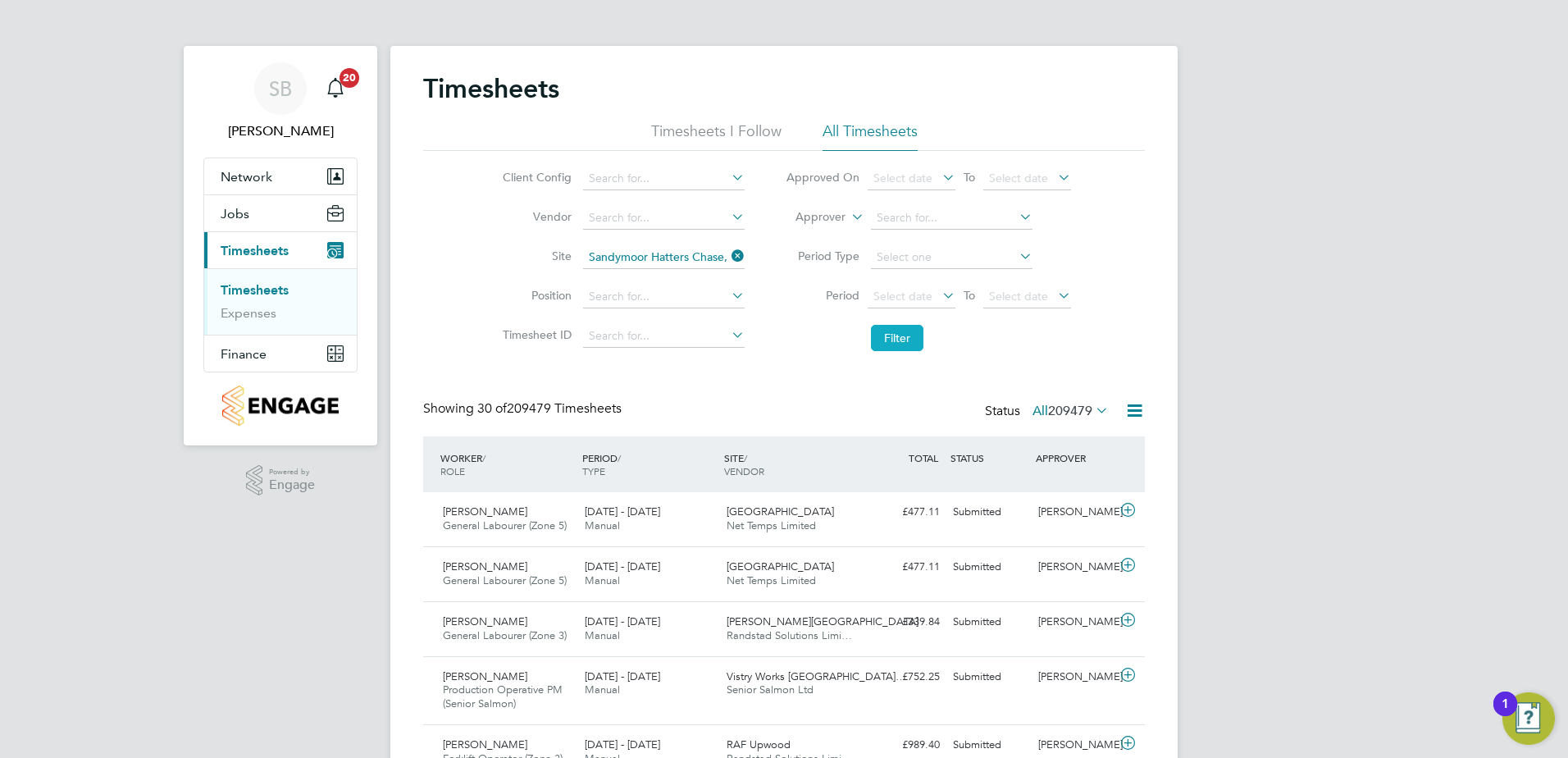
click at [888, 332] on button "Filter" at bounding box center [897, 337] width 53 height 26
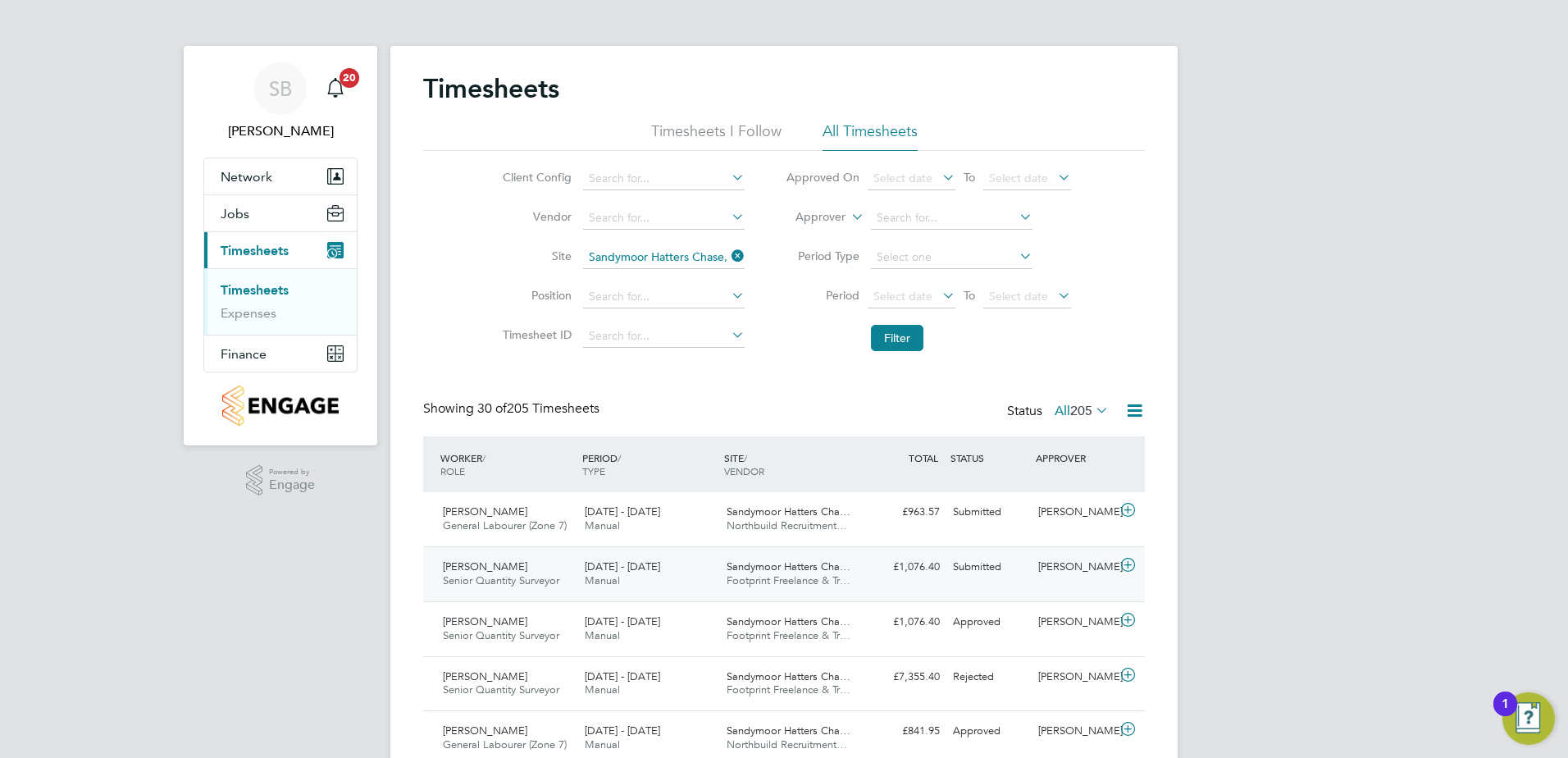
click at [706, 573] on div "22 - 28 Sep 2025 Manual" at bounding box center [649, 574] width 142 height 41
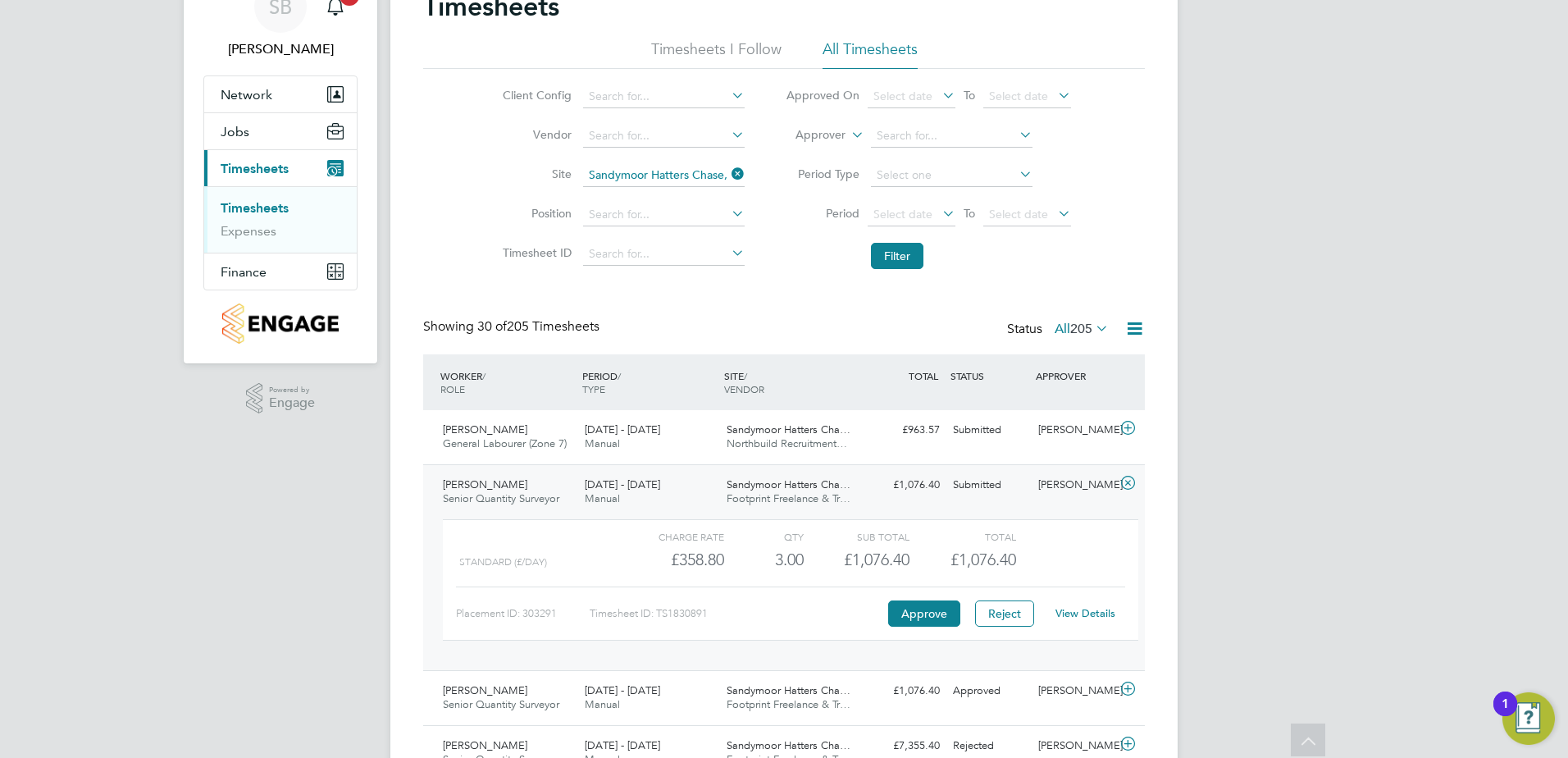
click at [1067, 612] on link "View Details" at bounding box center [1085, 614] width 60 height 14
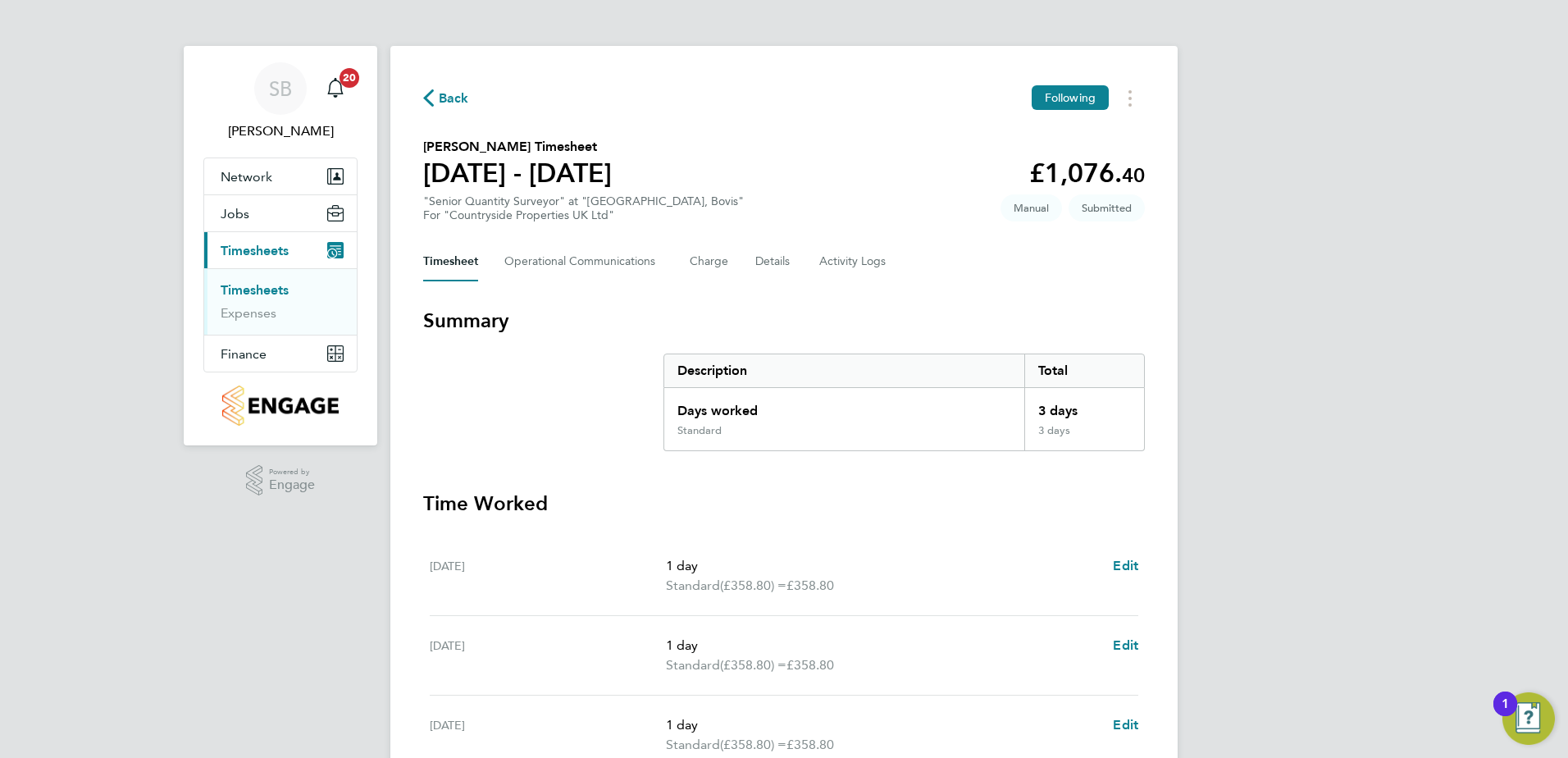
click at [254, 289] on link "Timesheets" at bounding box center [255, 290] width 68 height 15
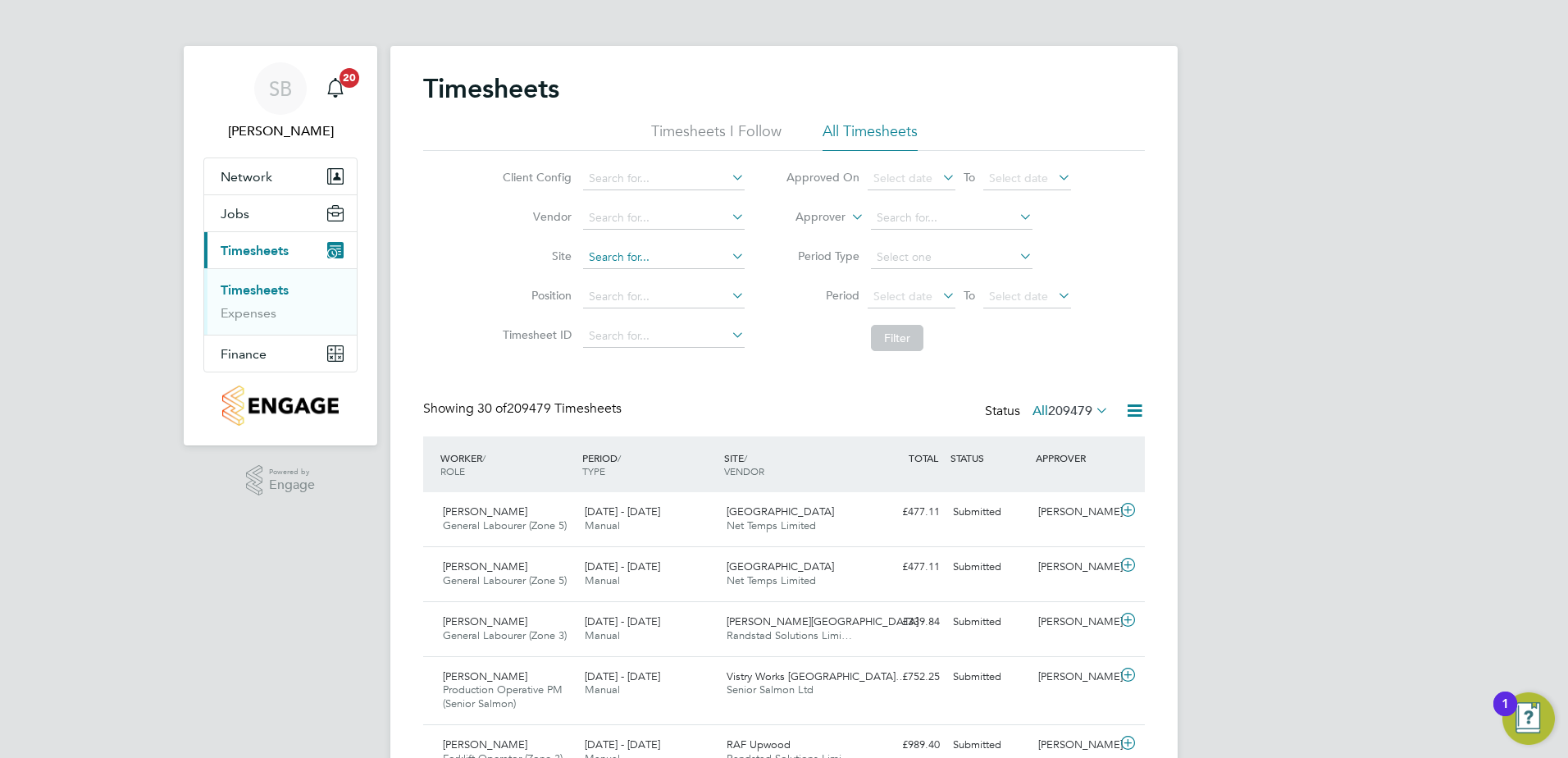
click at [617, 254] on input at bounding box center [663, 257] width 161 height 23
click at [638, 279] on b "Sandymoo" at bounding box center [617, 281] width 57 height 14
type input "Sandymoor Hatters Chase, Bovis"
click at [910, 343] on button "Filter" at bounding box center [897, 337] width 53 height 26
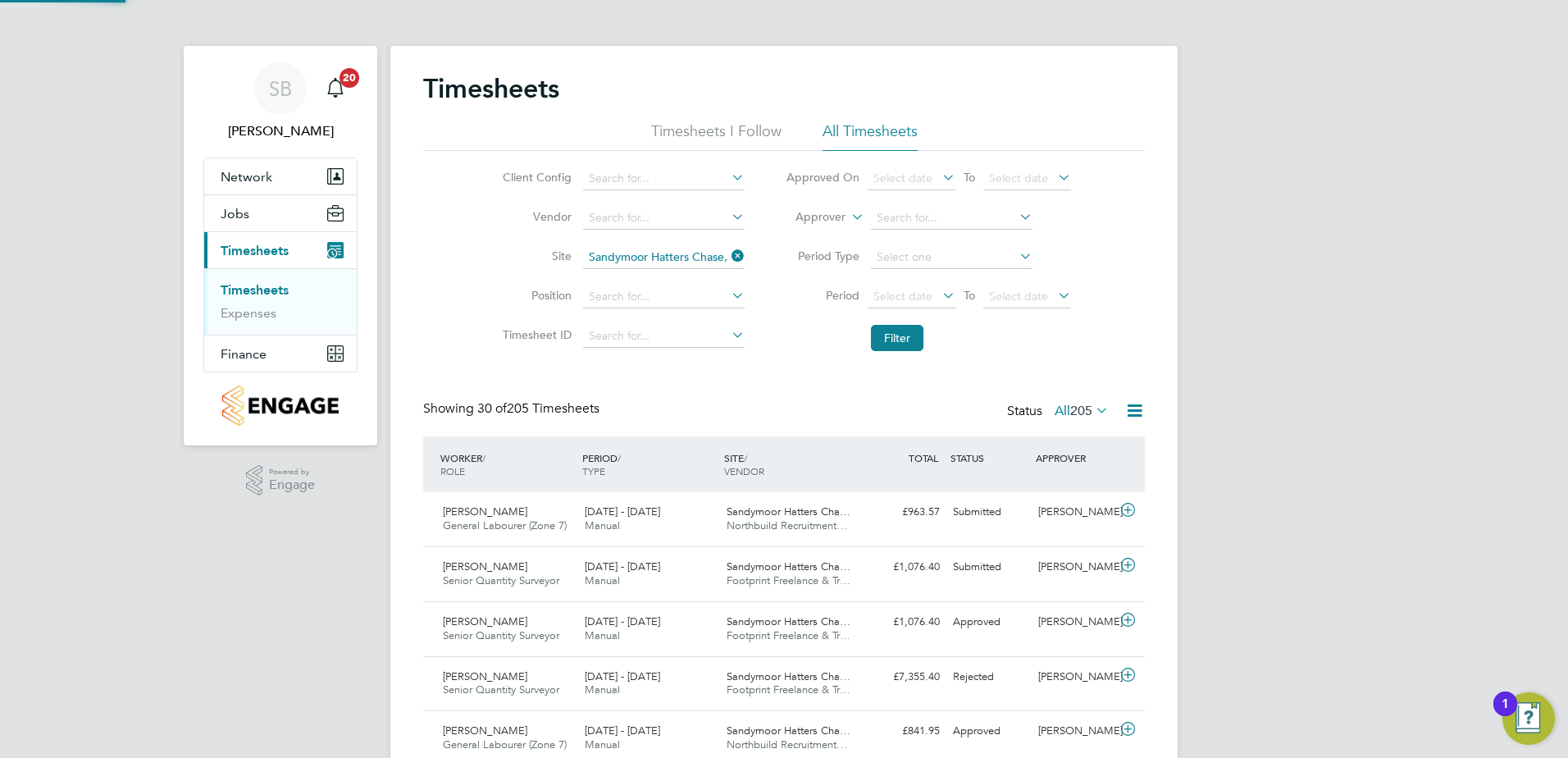
scroll to position [42, 143]
